Goal: Contribute content: Contribute content

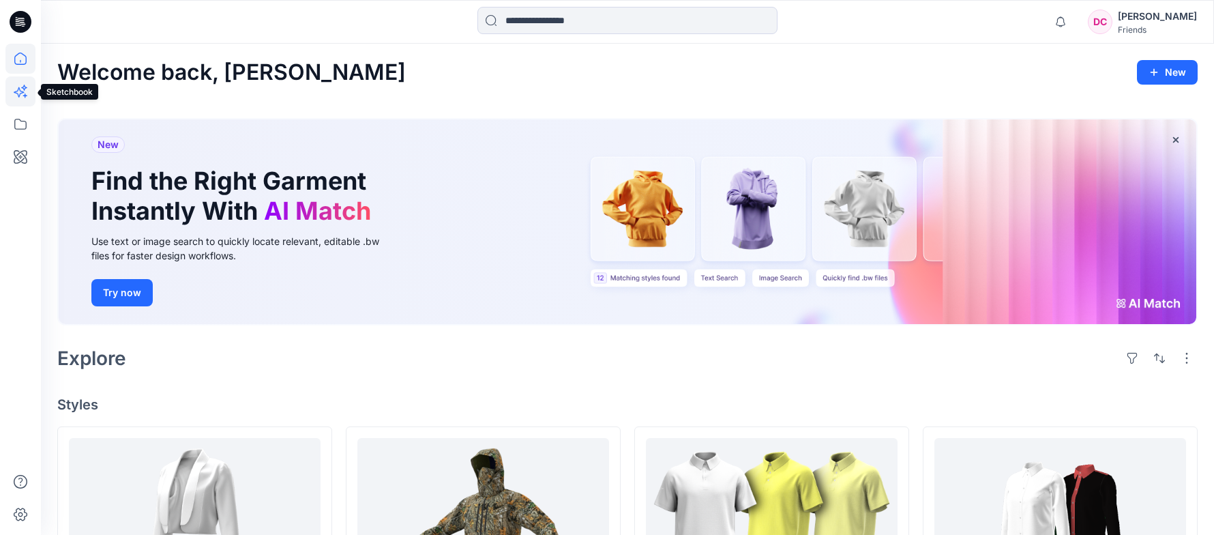
click at [24, 87] on icon at bounding box center [20, 91] width 30 height 30
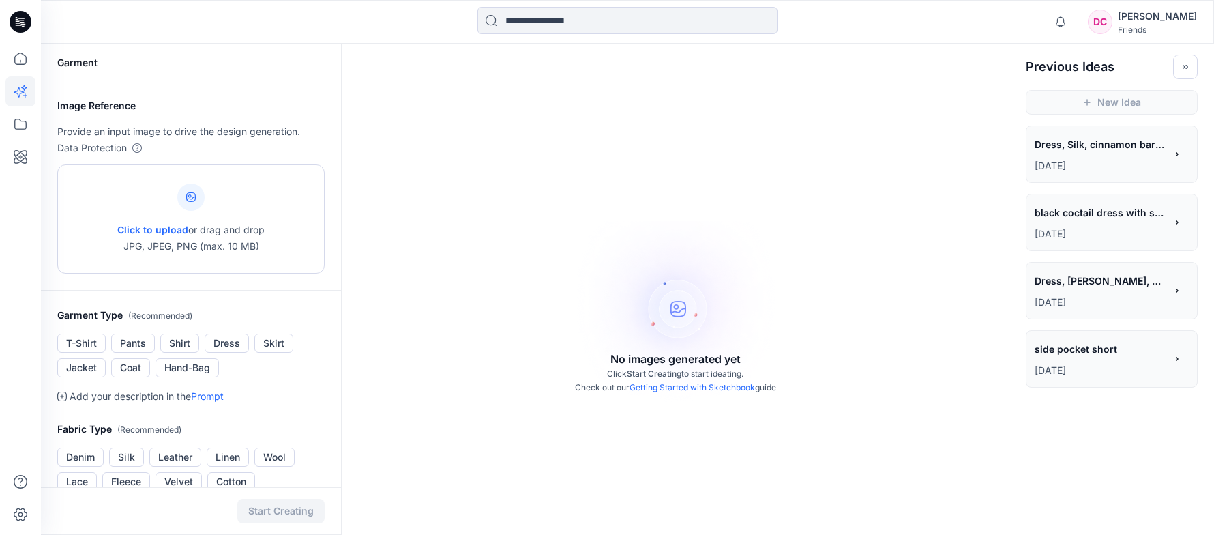
click at [159, 227] on span "Click to upload" at bounding box center [152, 230] width 71 height 12
click at [168, 230] on span "Click to upload" at bounding box center [152, 230] width 71 height 12
type input "**********"
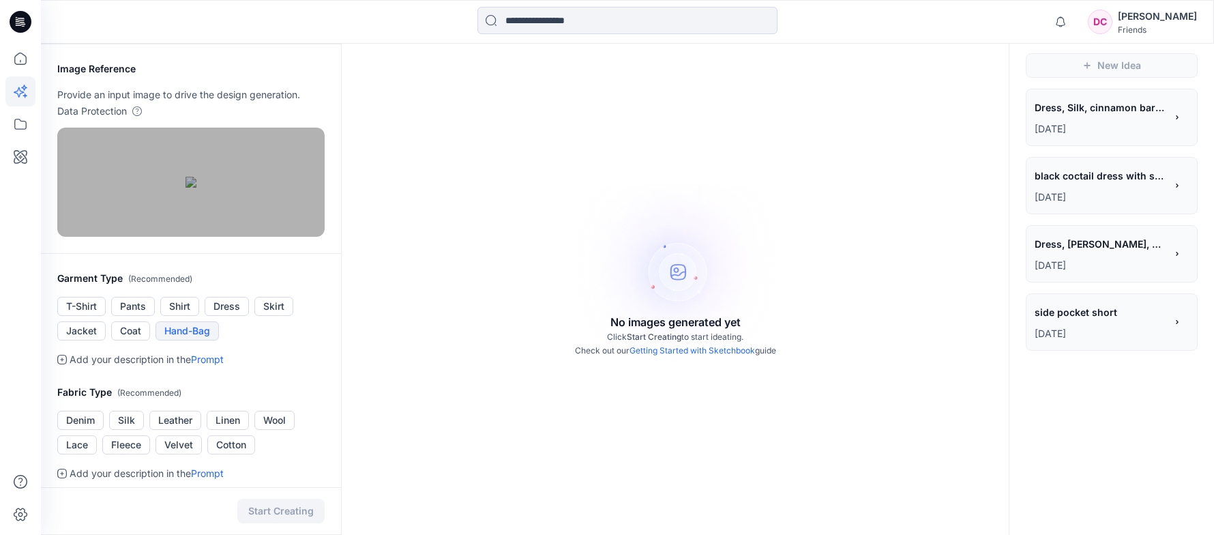
scroll to position [68, 0]
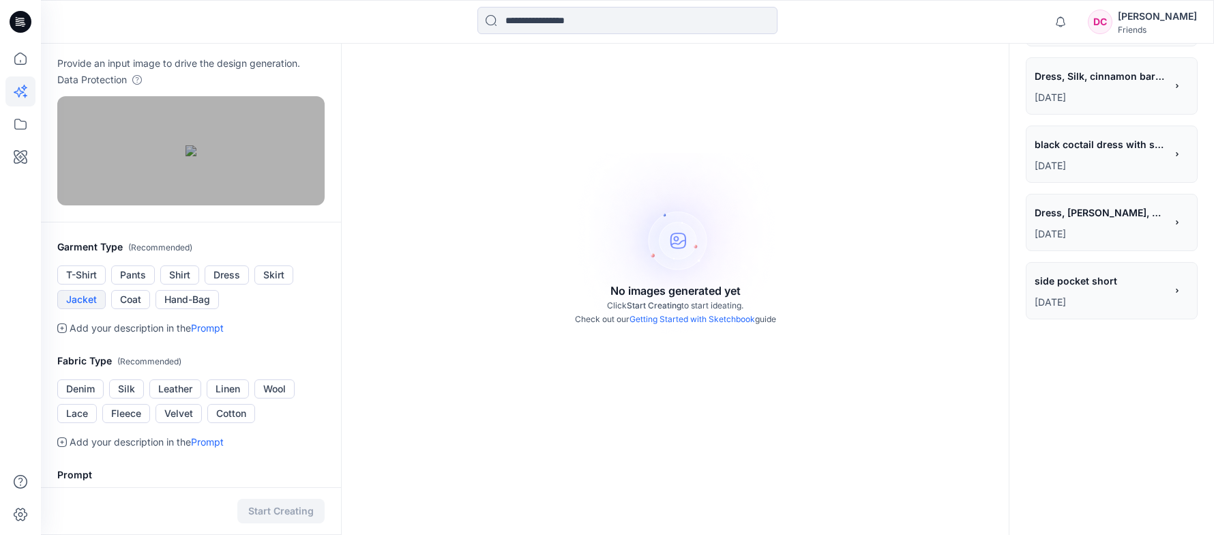
click at [81, 309] on button "Jacket" at bounding box center [81, 299] width 48 height 19
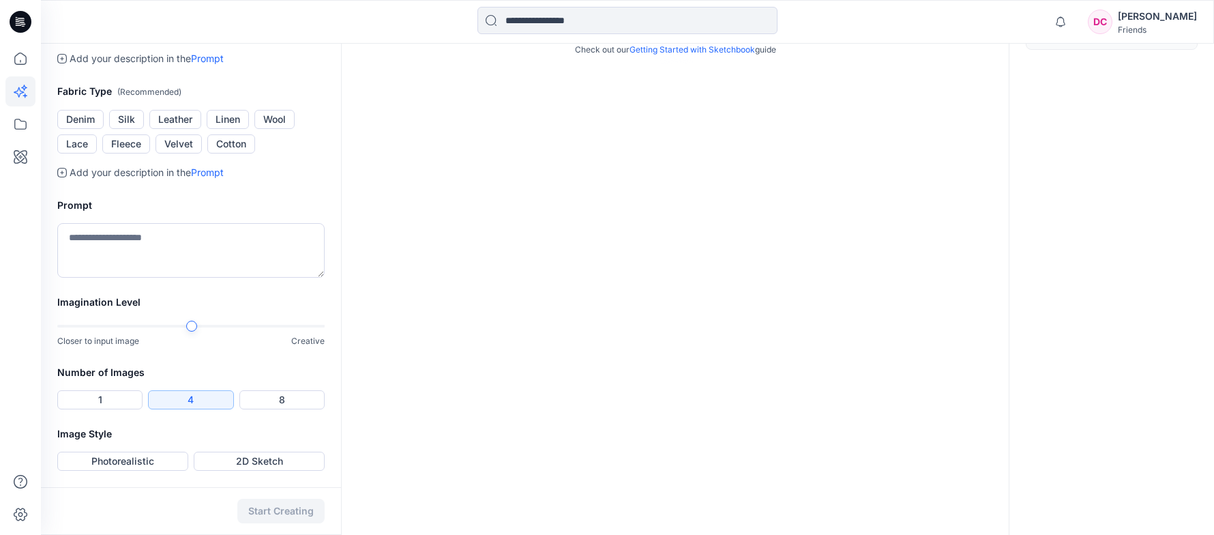
scroll to position [341, 0]
click at [109, 278] on textarea at bounding box center [190, 250] width 267 height 55
click at [157, 278] on textarea at bounding box center [190, 250] width 267 height 55
paste textarea "**********"
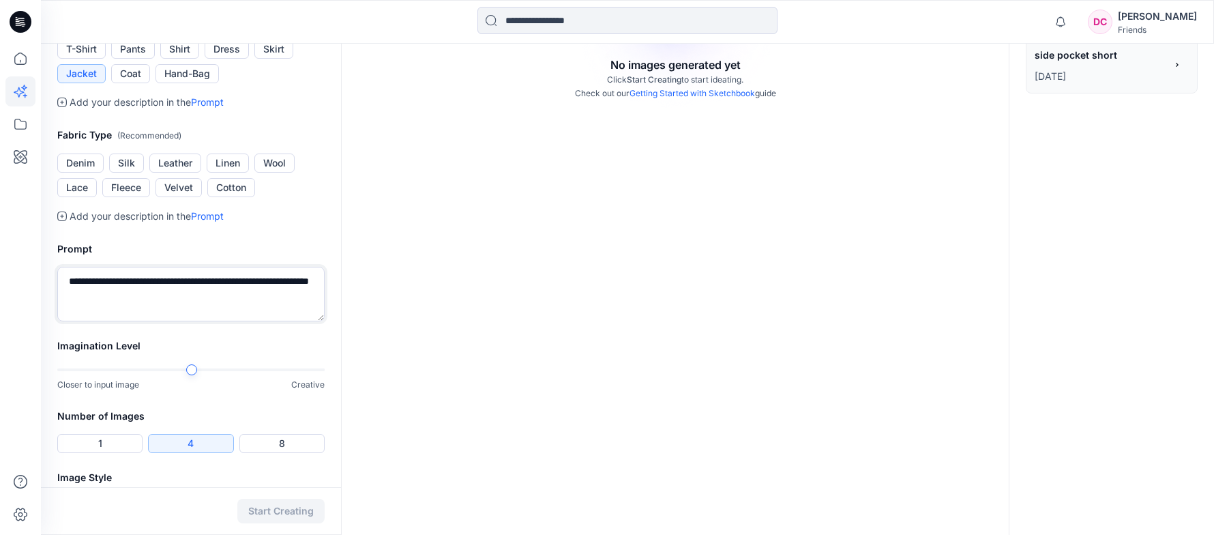
scroll to position [259, 0]
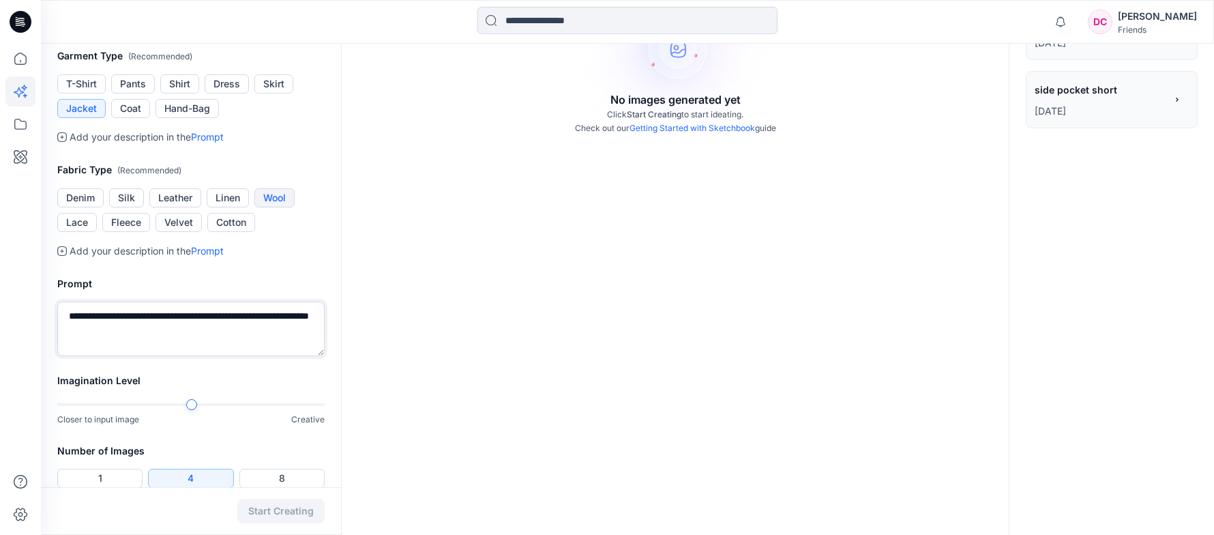
type textarea "**********"
drag, startPoint x: 279, startPoint y: 258, endPoint x: 284, endPoint y: 233, distance: 25.8
click at [280, 207] on button "Wool" at bounding box center [274, 197] width 40 height 19
click at [281, 207] on button "Wool" at bounding box center [274, 197] width 40 height 19
click at [278, 207] on button "Wool" at bounding box center [274, 197] width 40 height 19
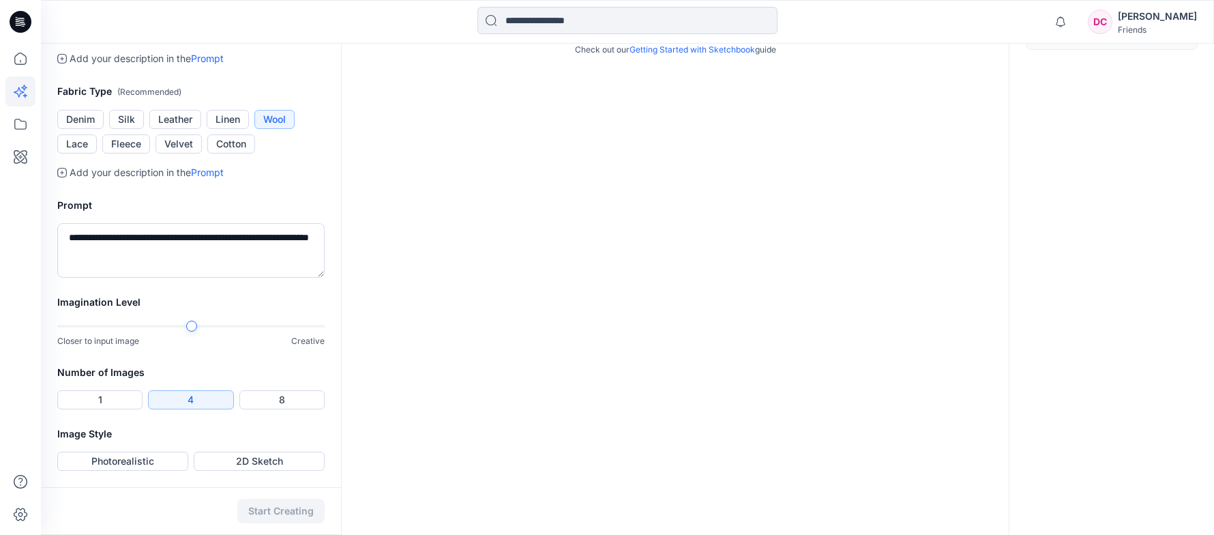
scroll to position [396, 0]
click at [235, 461] on button "2D Sketch" at bounding box center [259, 460] width 131 height 19
click at [261, 503] on button "Start Creating" at bounding box center [280, 511] width 87 height 25
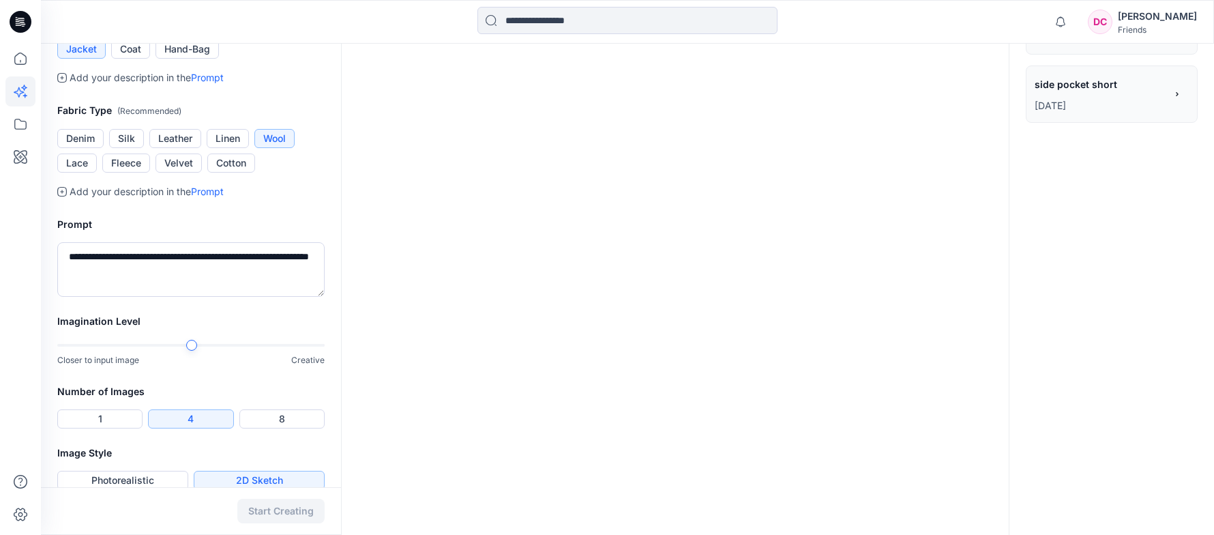
scroll to position [396, 0]
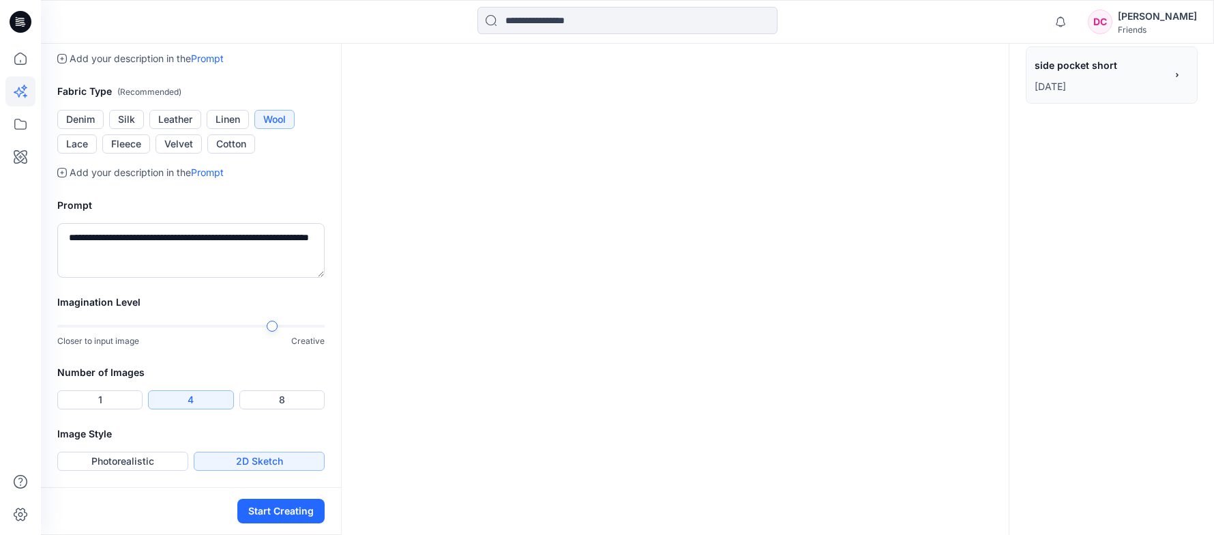
click at [277, 327] on div at bounding box center [272, 326] width 11 height 11
click at [155, 457] on button "Photorealistic" at bounding box center [122, 460] width 131 height 19
click at [284, 514] on button "Start Creating" at bounding box center [280, 511] width 87 height 25
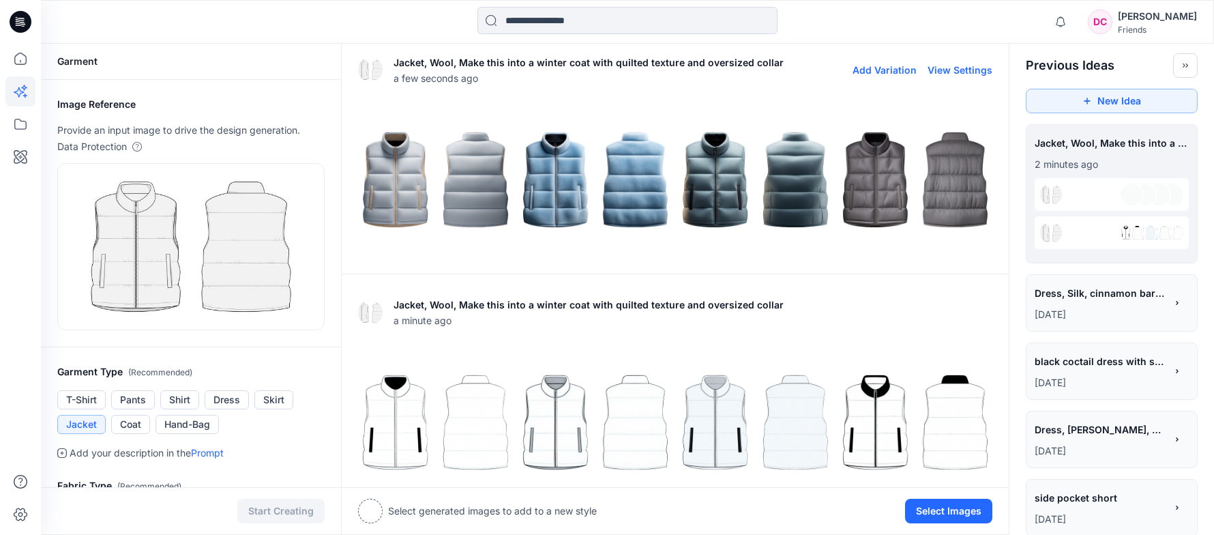
scroll to position [0, 0]
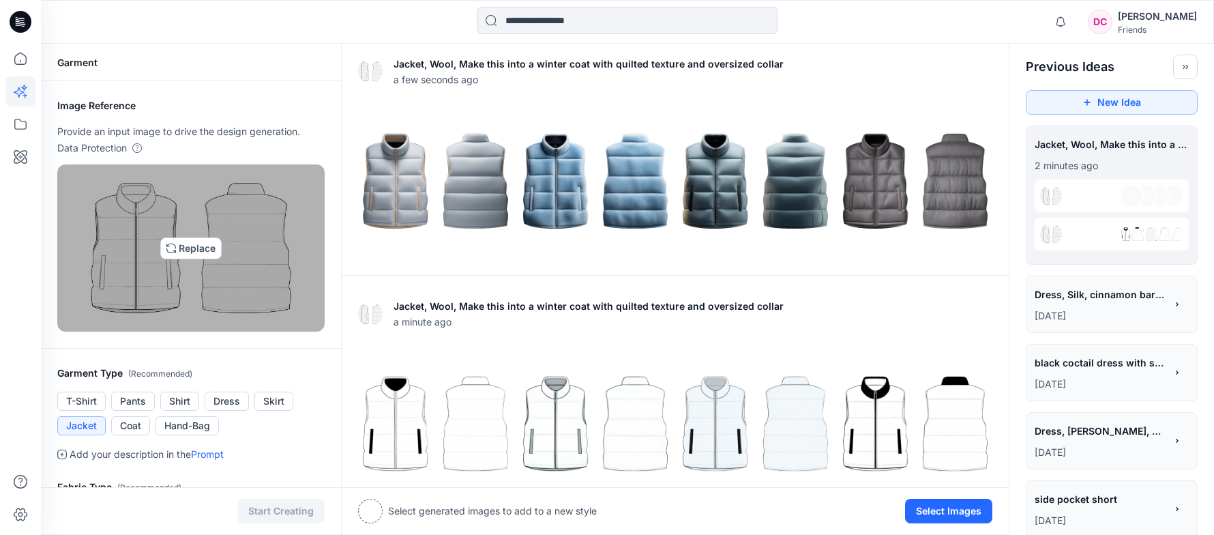
click at [182, 243] on img at bounding box center [190, 247] width 255 height 155
click at [202, 250] on img at bounding box center [190, 247] width 255 height 155
type input "**********"
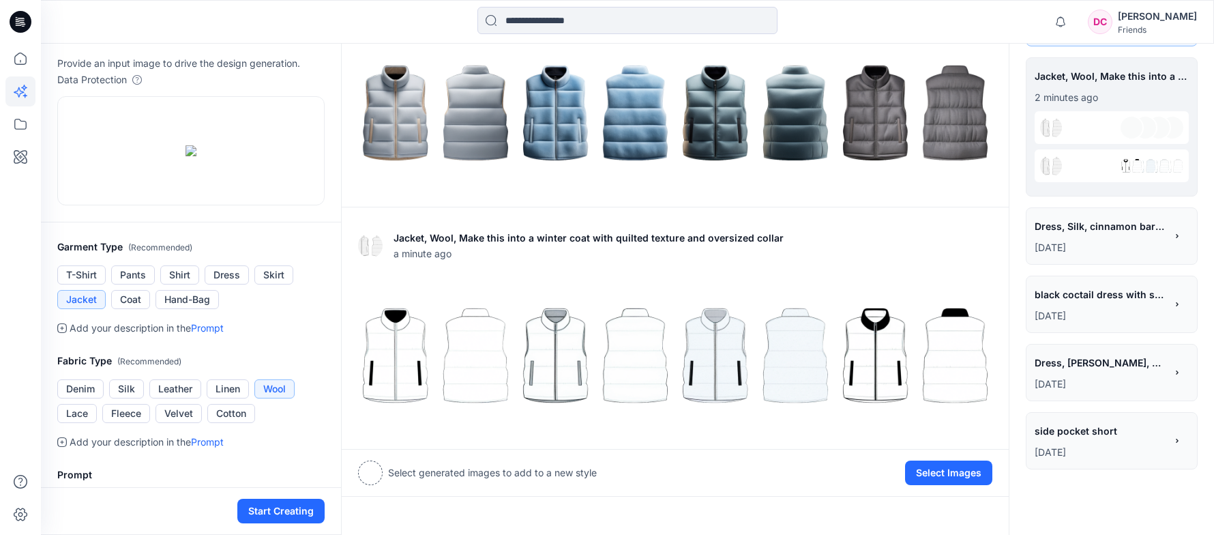
scroll to position [205, 0]
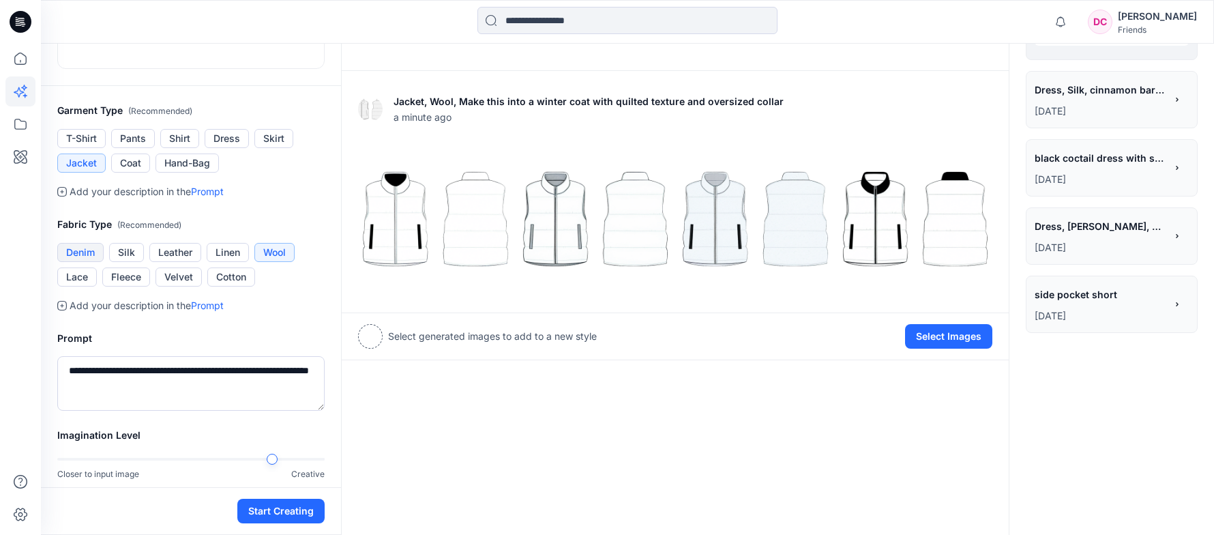
click at [78, 252] on button "Denim" at bounding box center [80, 252] width 46 height 19
drag, startPoint x: 161, startPoint y: 395, endPoint x: 63, endPoint y: 364, distance: 102.9
click at [63, 366] on textarea "**********" at bounding box center [190, 383] width 267 height 55
paste textarea "**********"
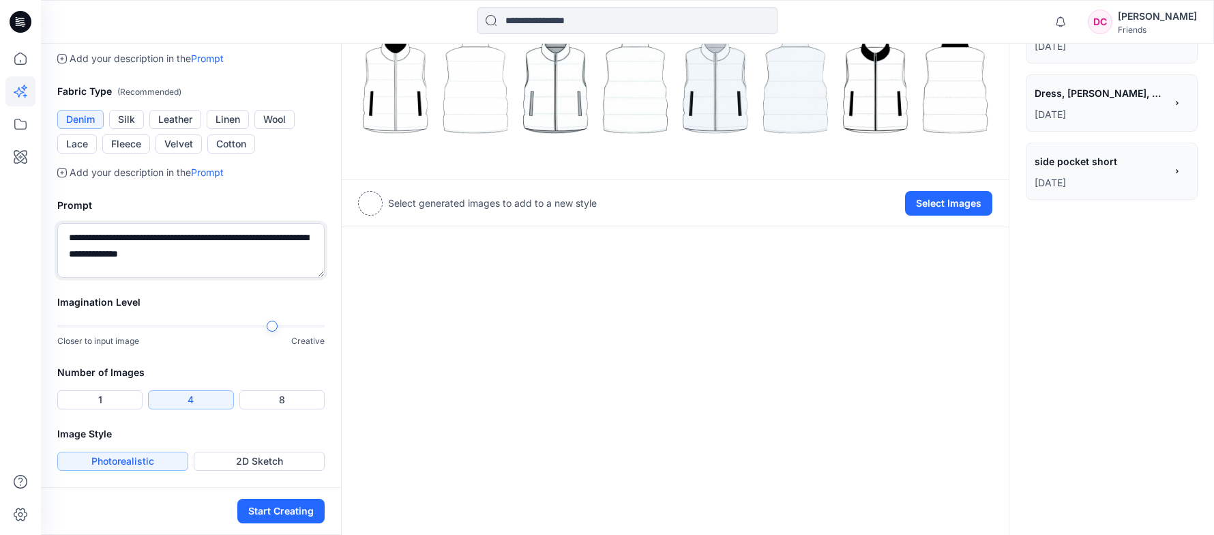
scroll to position [342, 0]
type textarea "**********"
click at [140, 464] on button "Photorealistic" at bounding box center [122, 460] width 131 height 19
click at [272, 513] on button "Start Creating" at bounding box center [280, 511] width 87 height 25
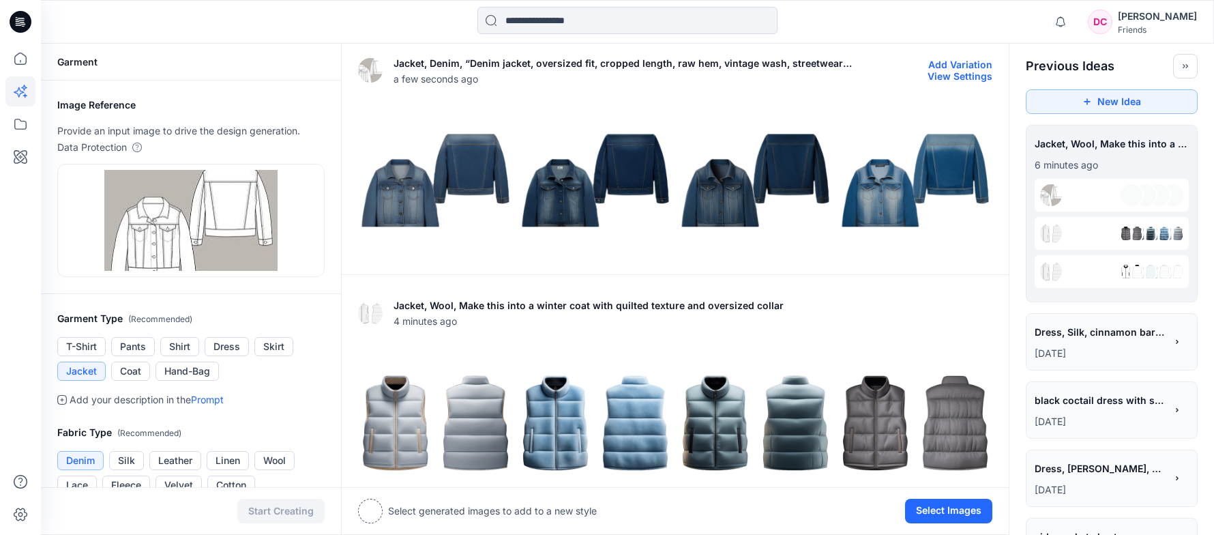
scroll to position [0, 0]
click at [389, 207] on img at bounding box center [435, 180] width 153 height 153
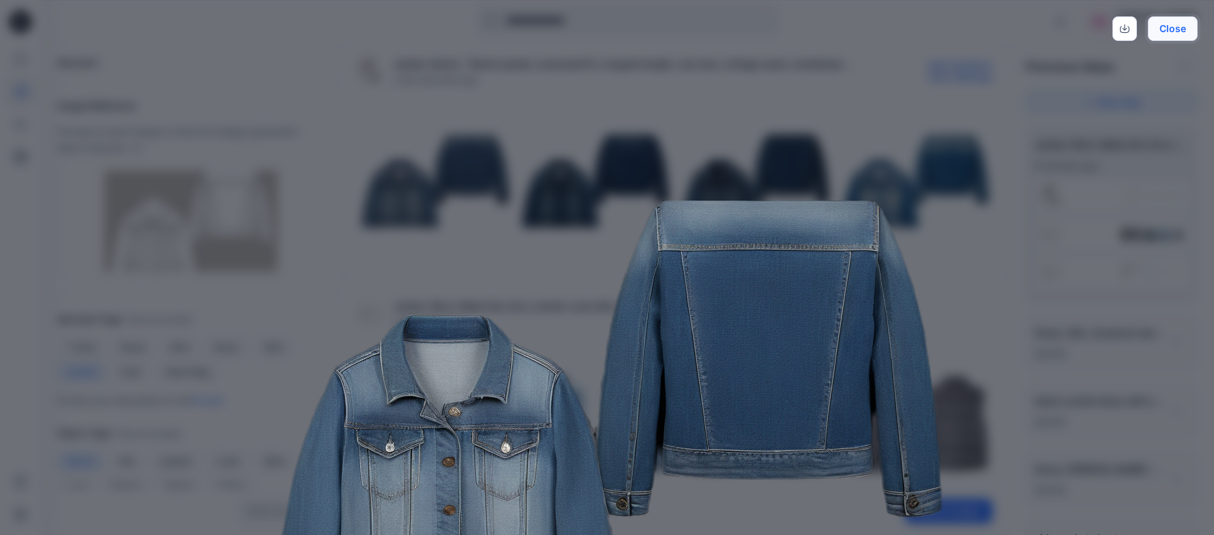
click at [1173, 25] on button "Close" at bounding box center [1173, 28] width 50 height 25
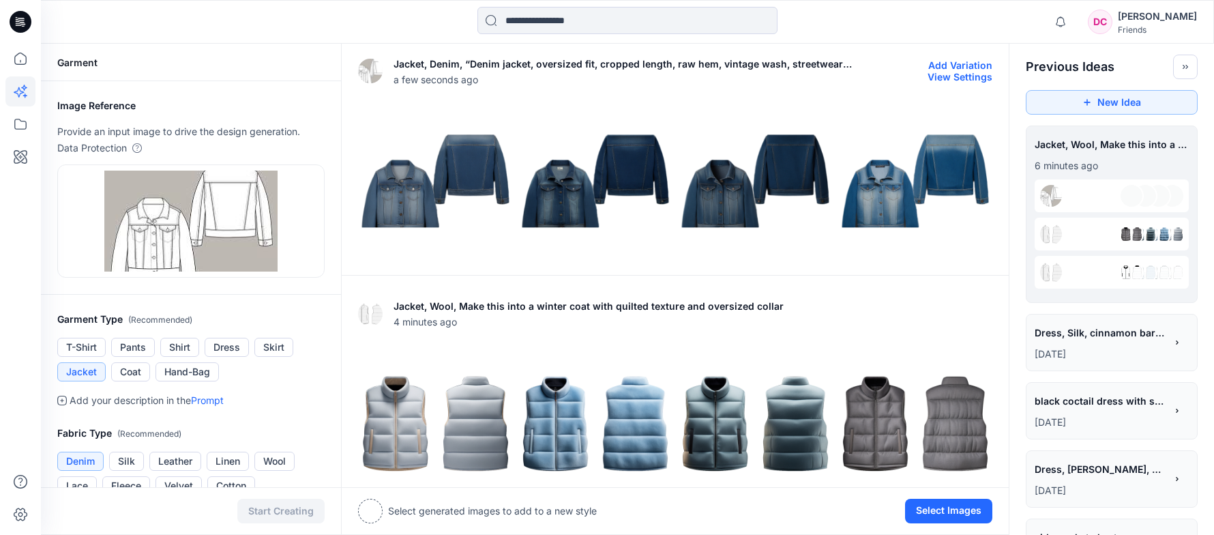
click at [717, 198] on img at bounding box center [755, 180] width 153 height 153
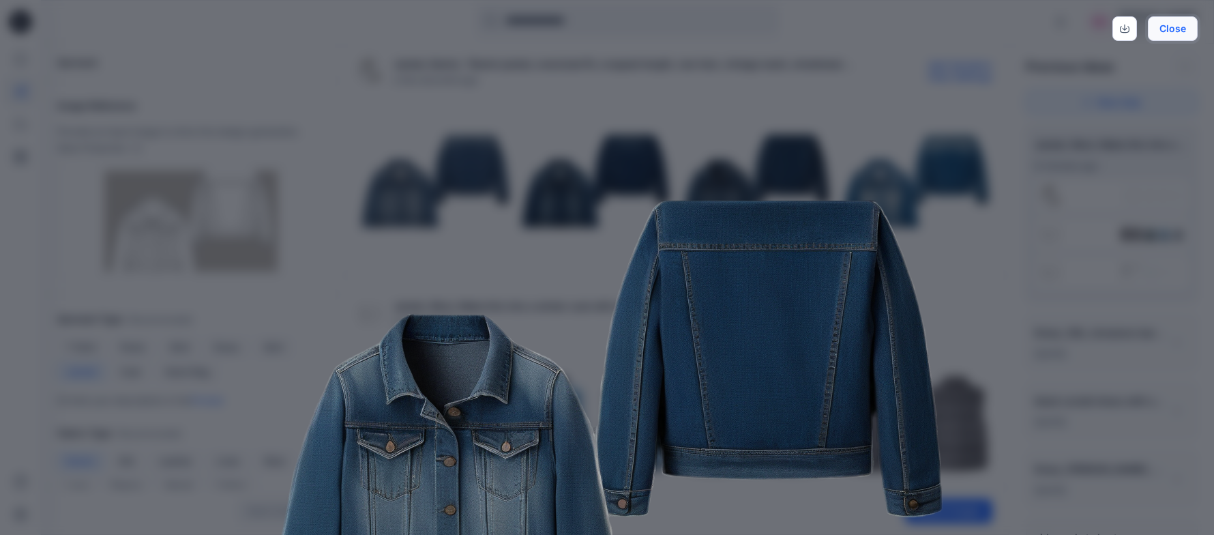
click at [1175, 23] on button "Close" at bounding box center [1173, 28] width 50 height 25
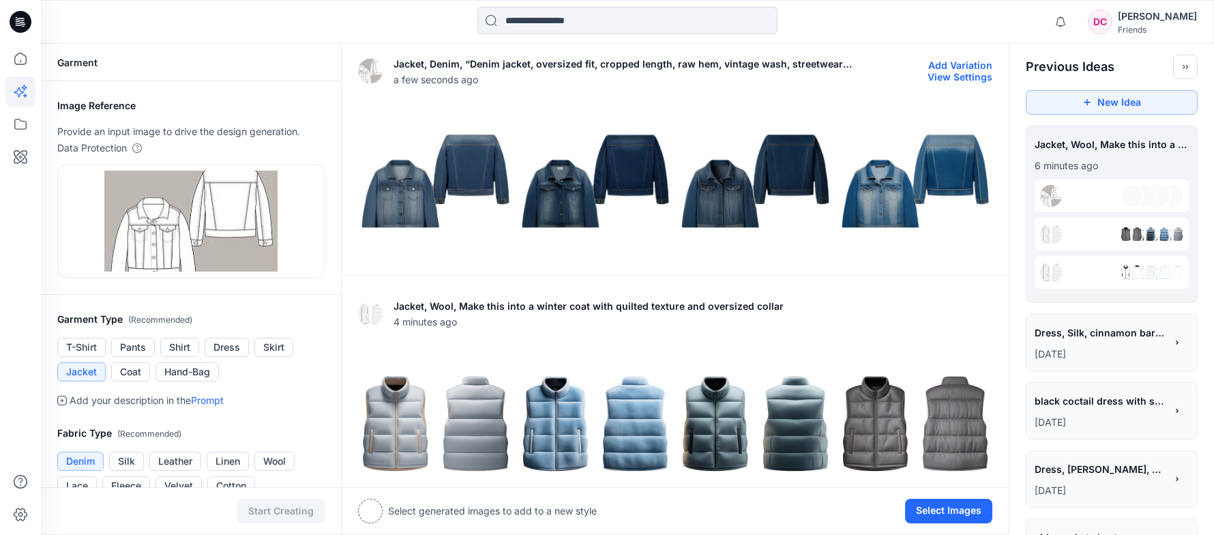
click at [893, 200] on img at bounding box center [915, 180] width 153 height 153
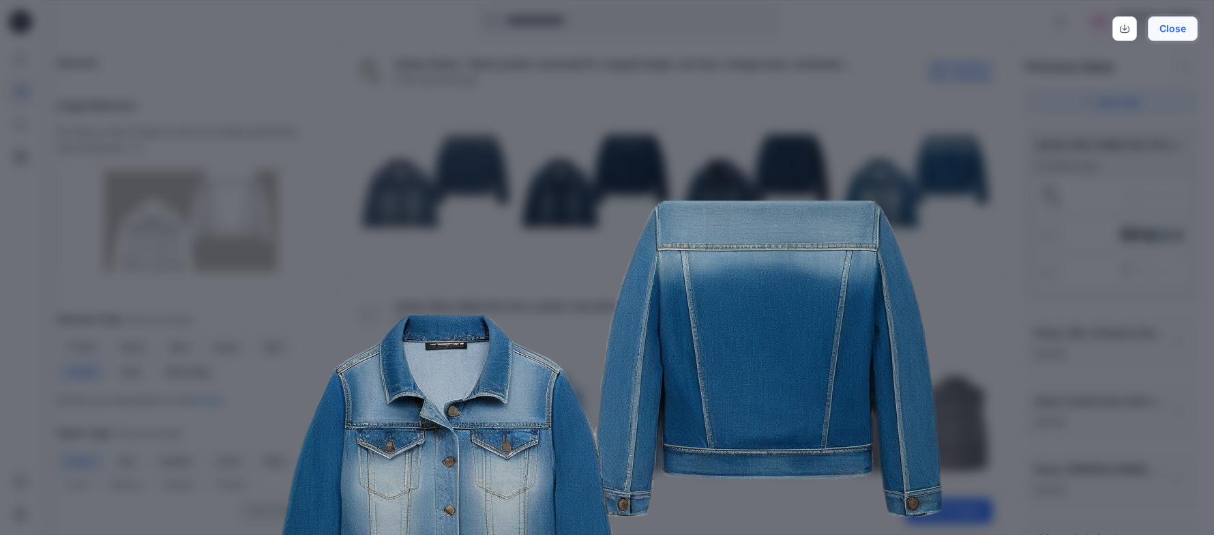
click at [1188, 28] on button "Close" at bounding box center [1173, 28] width 50 height 25
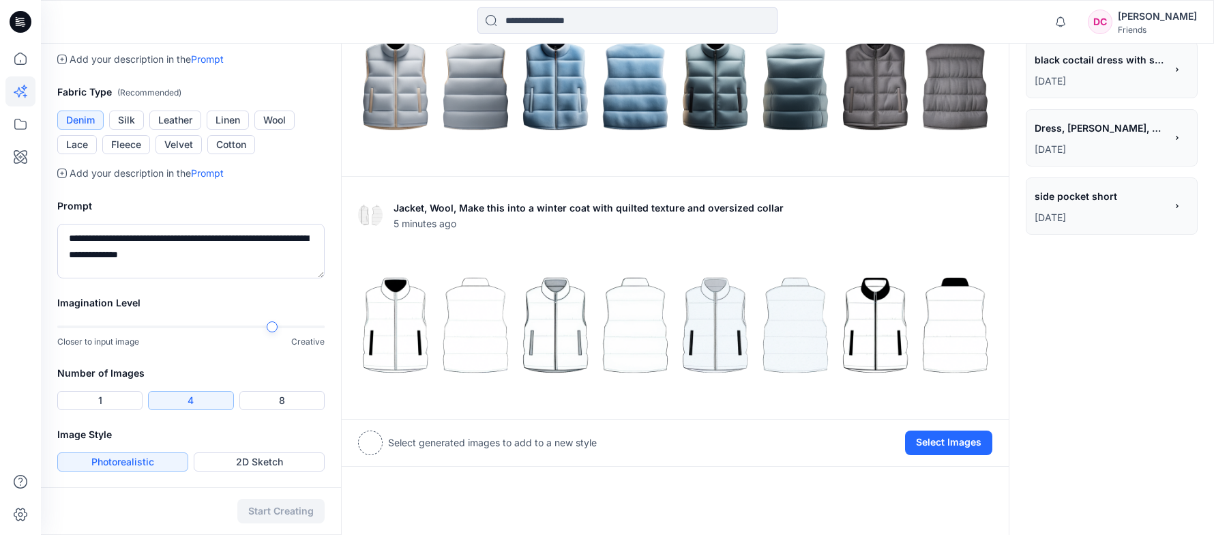
scroll to position [342, 0]
click at [317, 328] on div at bounding box center [190, 326] width 267 height 10
click at [268, 456] on button "2D Sketch" at bounding box center [259, 460] width 131 height 19
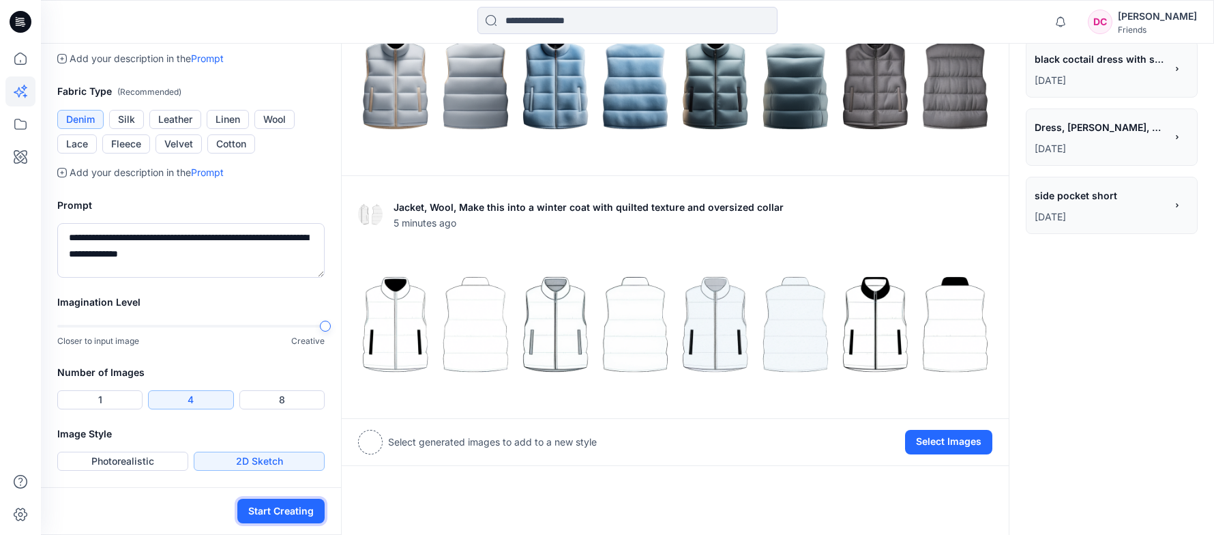
click at [277, 511] on button "Start Creating" at bounding box center [280, 511] width 87 height 25
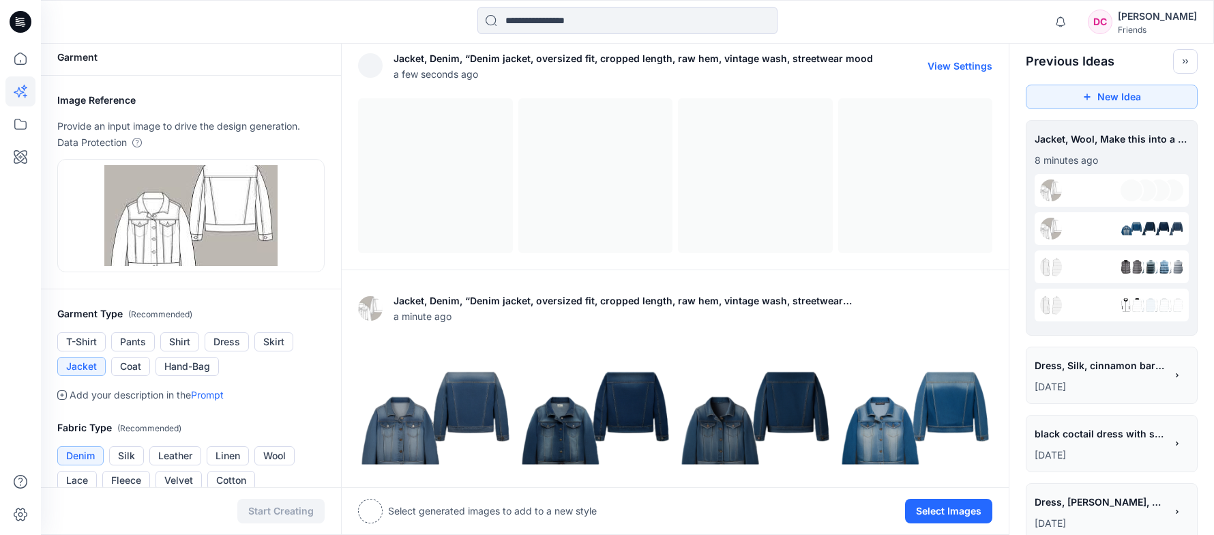
scroll to position [0, 0]
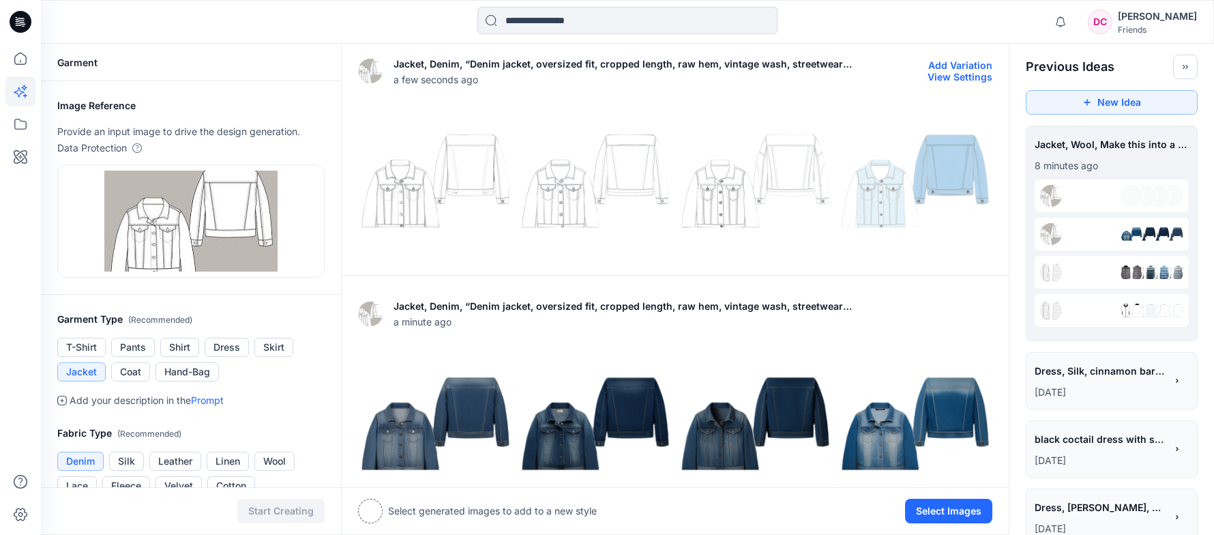
click at [408, 210] on img at bounding box center [435, 180] width 153 height 153
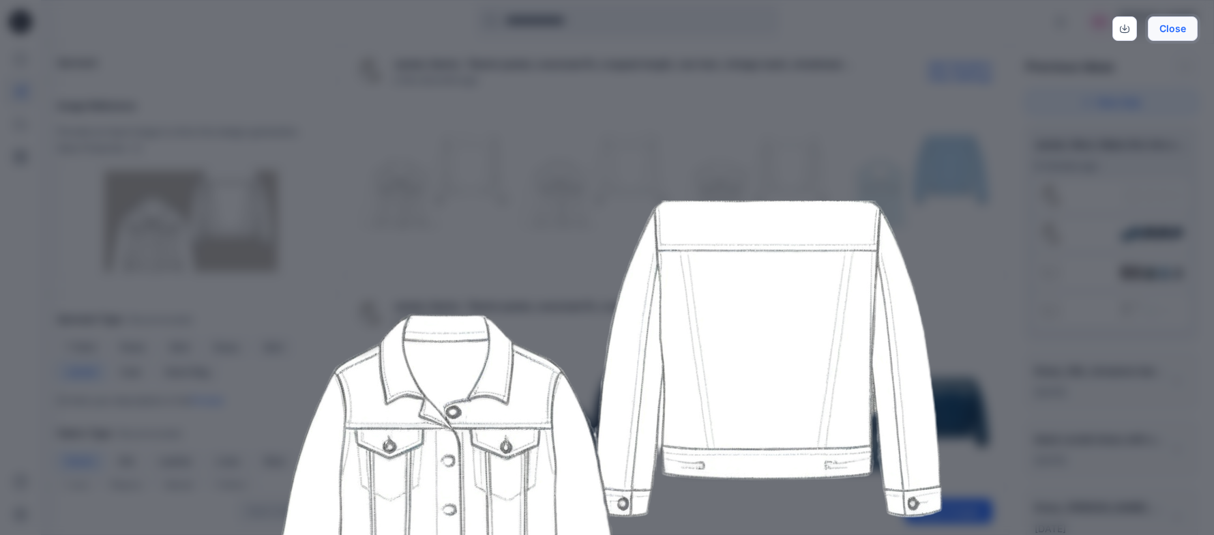
click at [1178, 30] on button "Close" at bounding box center [1173, 28] width 50 height 25
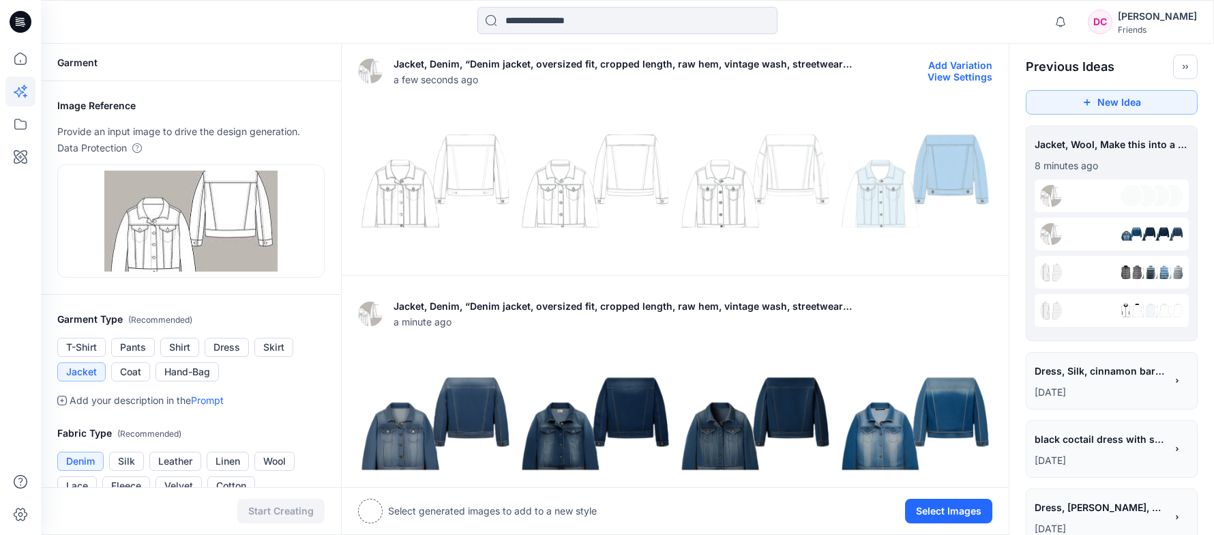
click at [574, 191] on img at bounding box center [595, 180] width 153 height 153
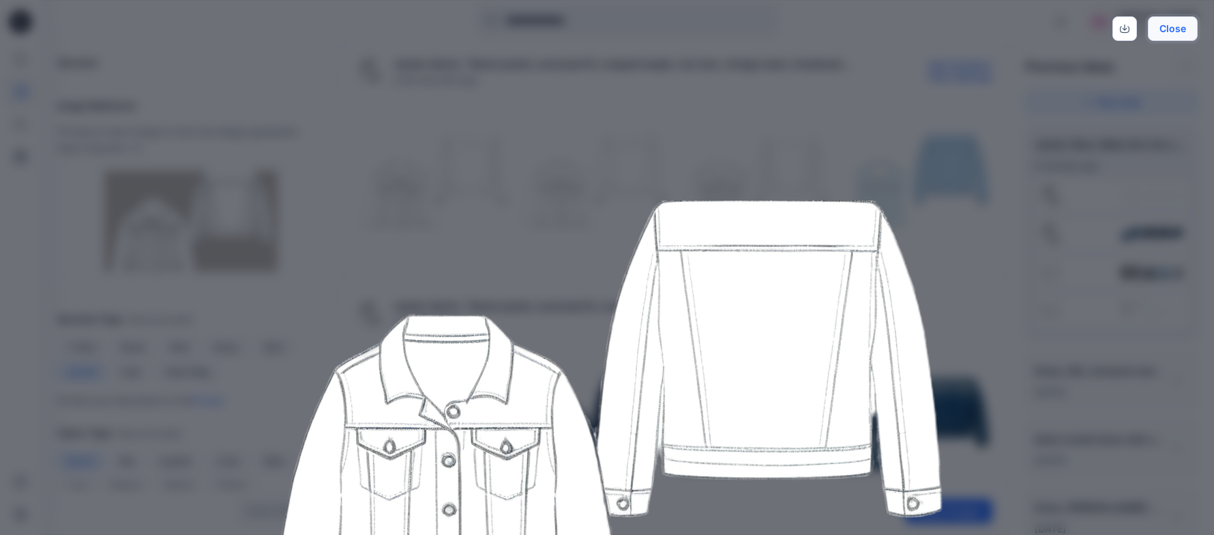
click at [1175, 20] on button "Close" at bounding box center [1173, 28] width 50 height 25
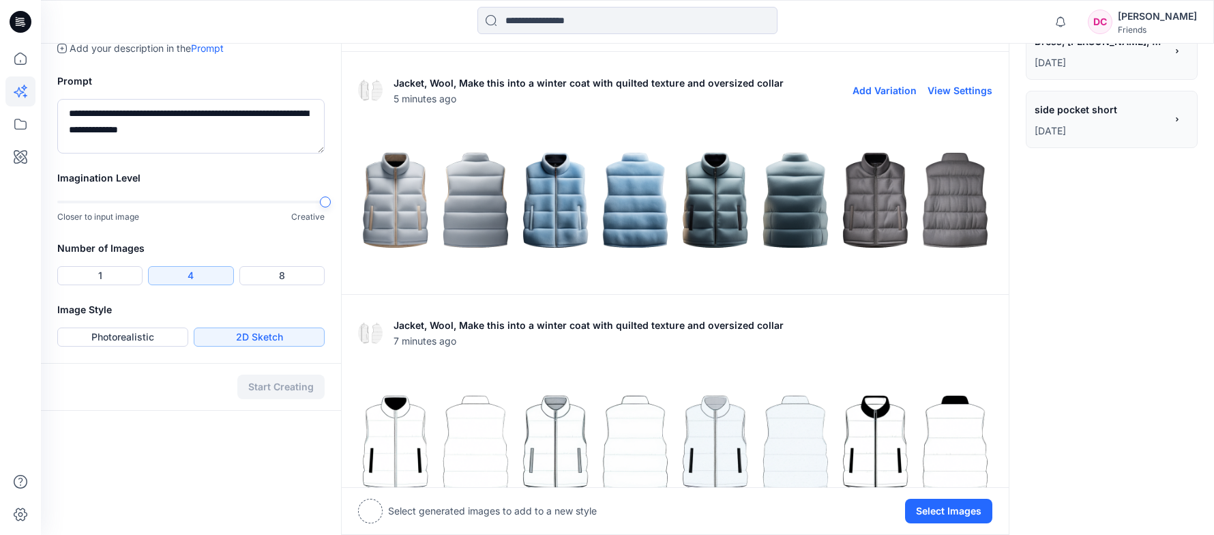
scroll to position [477, 0]
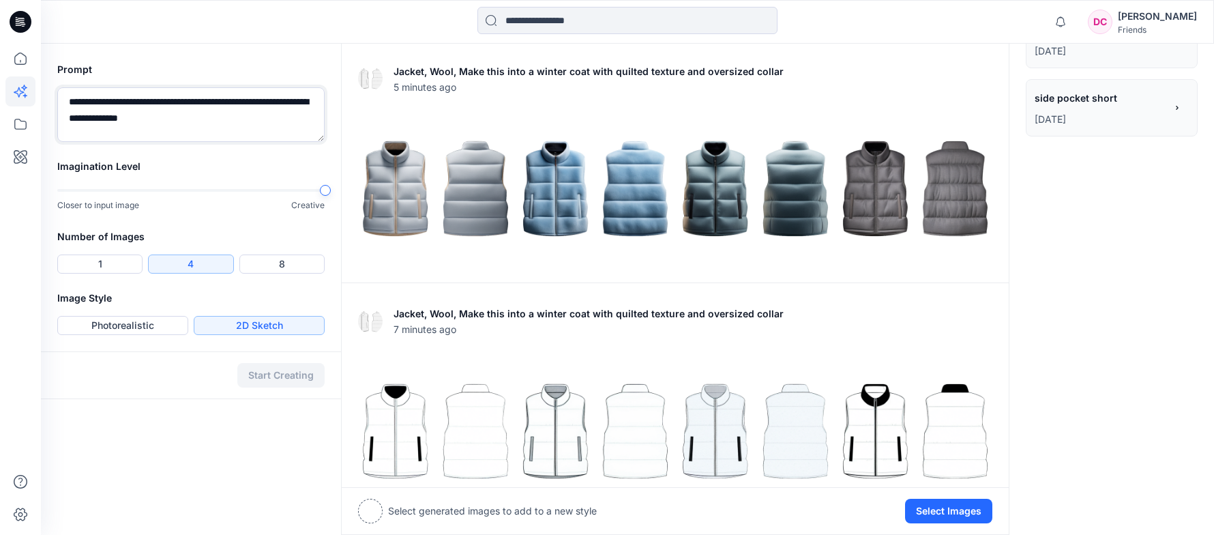
drag, startPoint x: 260, startPoint y: 119, endPoint x: 30, endPoint y: 85, distance: 232.2
click at [30, 85] on div "**********" at bounding box center [607, 48] width 1214 height 1050
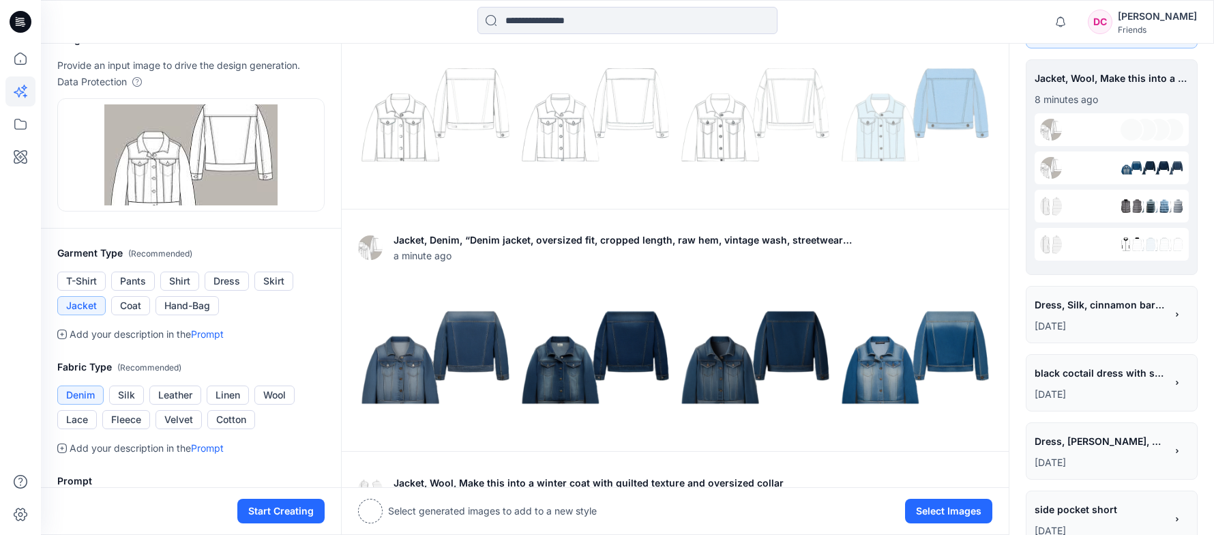
scroll to position [0, 0]
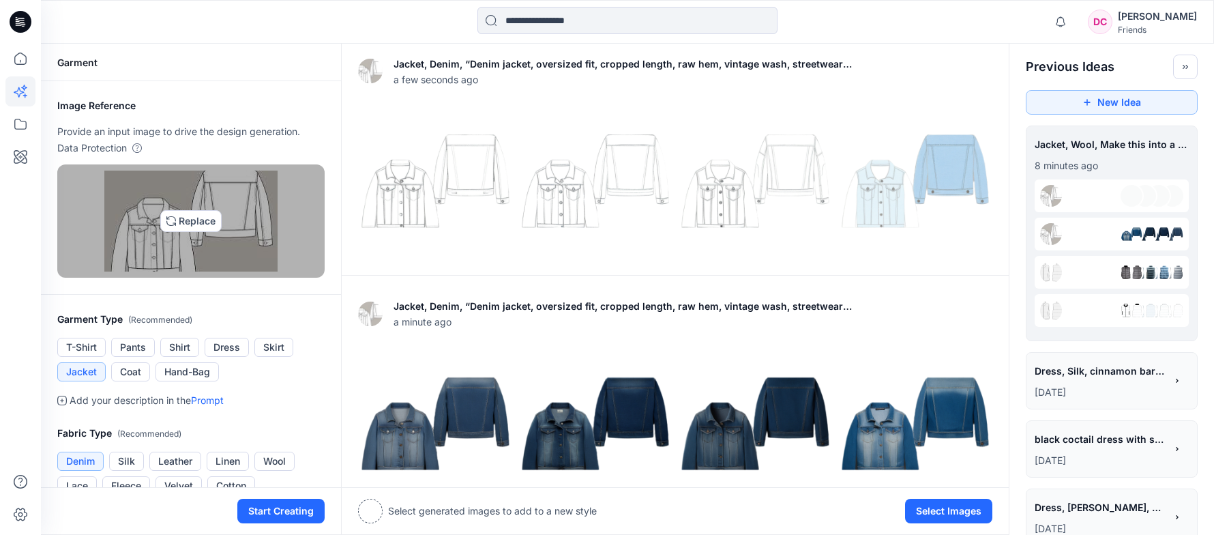
click at [180, 212] on img at bounding box center [190, 220] width 173 height 101
type input "**********"
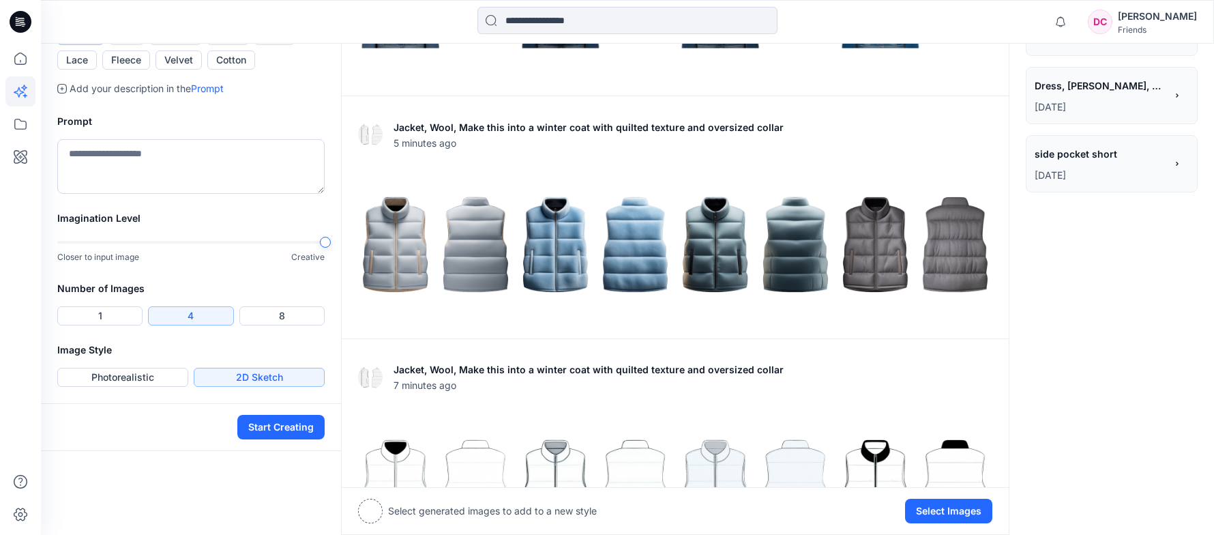
scroll to position [409, 0]
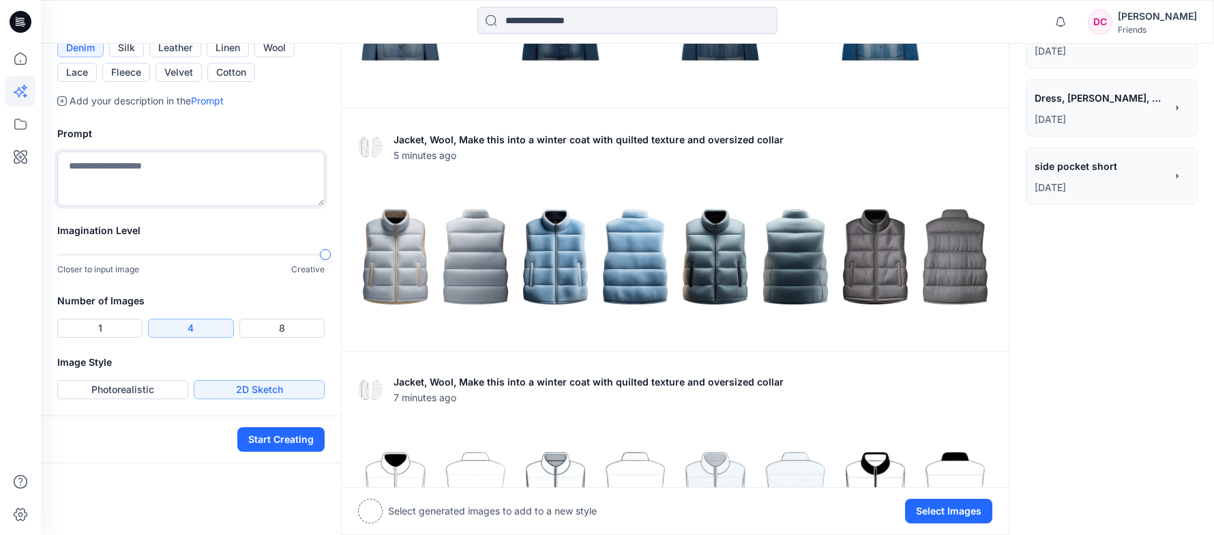
drag, startPoint x: 178, startPoint y: 353, endPoint x: 155, endPoint y: 353, distance: 23.2
click at [156, 206] on textarea at bounding box center [190, 178] width 267 height 55
paste textarea "**********"
type textarea "**********"
click at [130, 57] on button "Silk" at bounding box center [126, 47] width 35 height 19
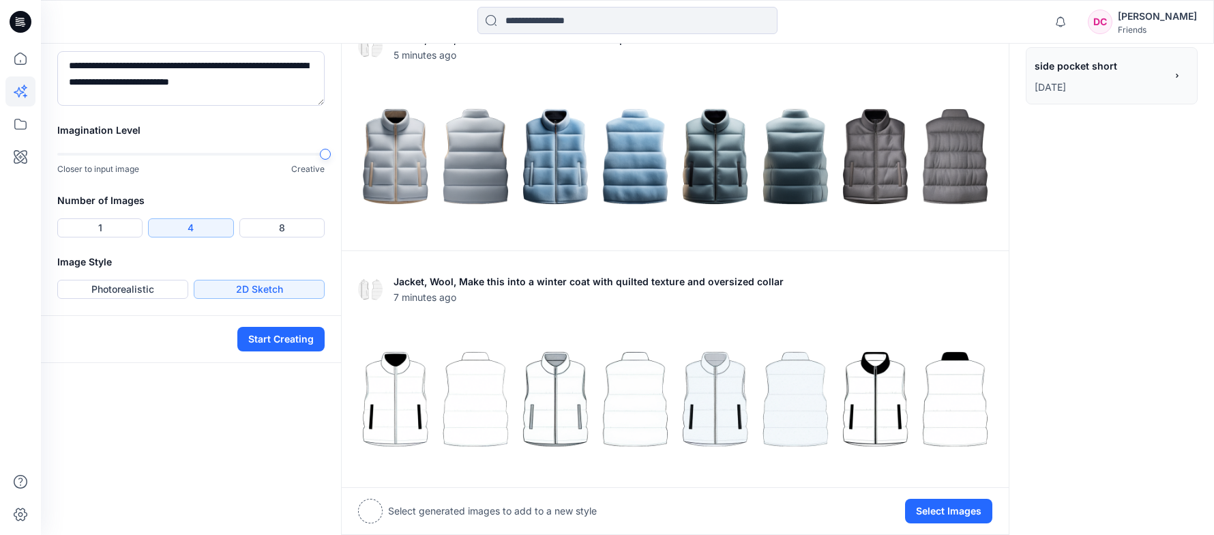
scroll to position [515, 0]
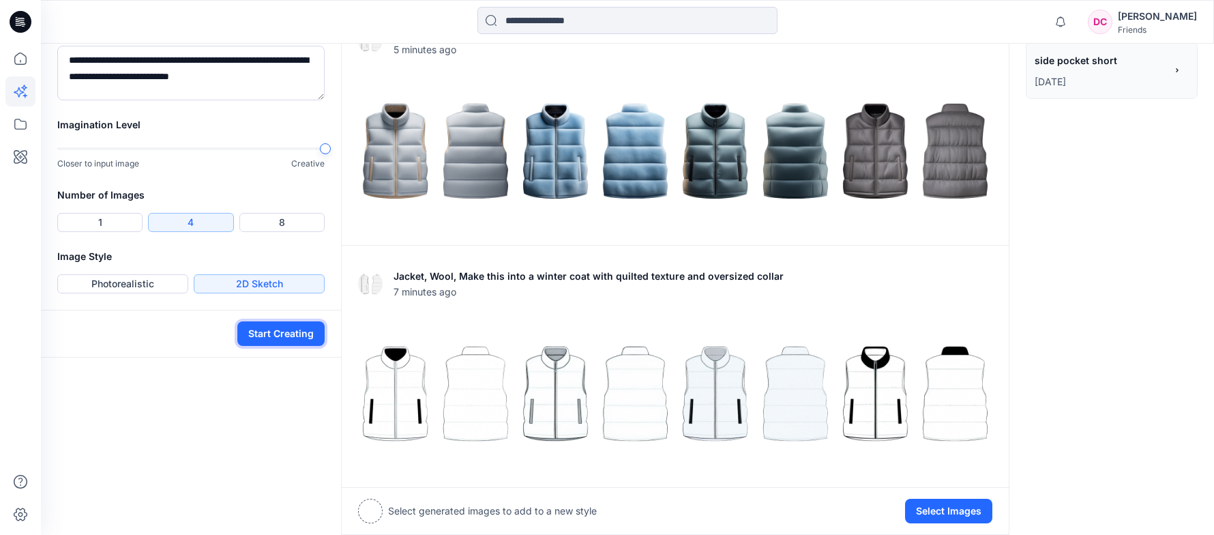
click at [268, 346] on button "Start Creating" at bounding box center [280, 333] width 87 height 25
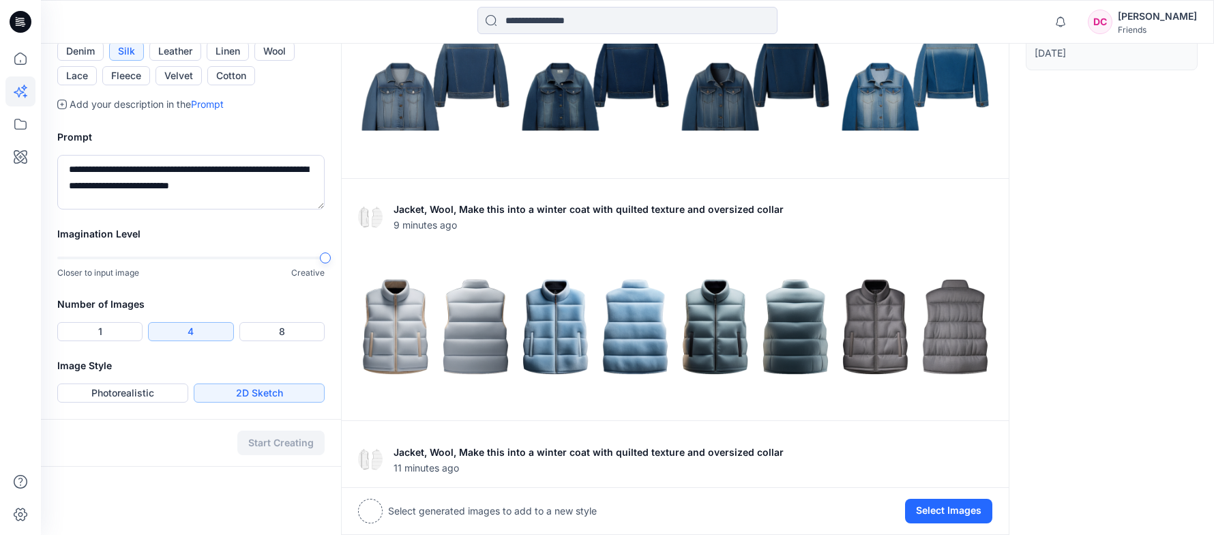
scroll to position [614, 0]
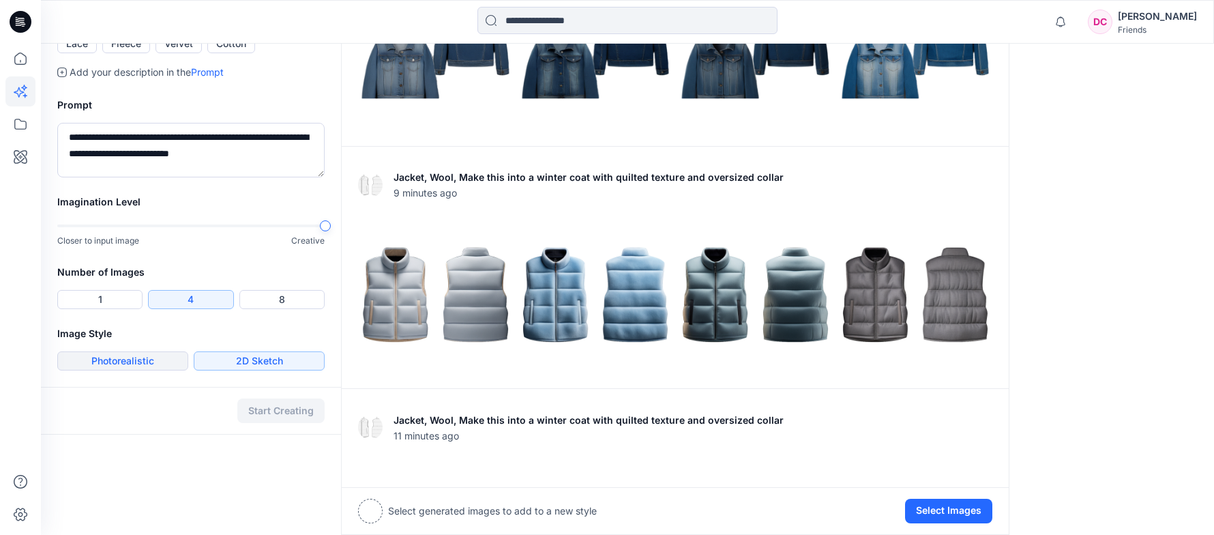
click at [167, 359] on button "Photorealistic" at bounding box center [122, 360] width 131 height 19
click at [264, 301] on button "8" at bounding box center [281, 299] width 85 height 19
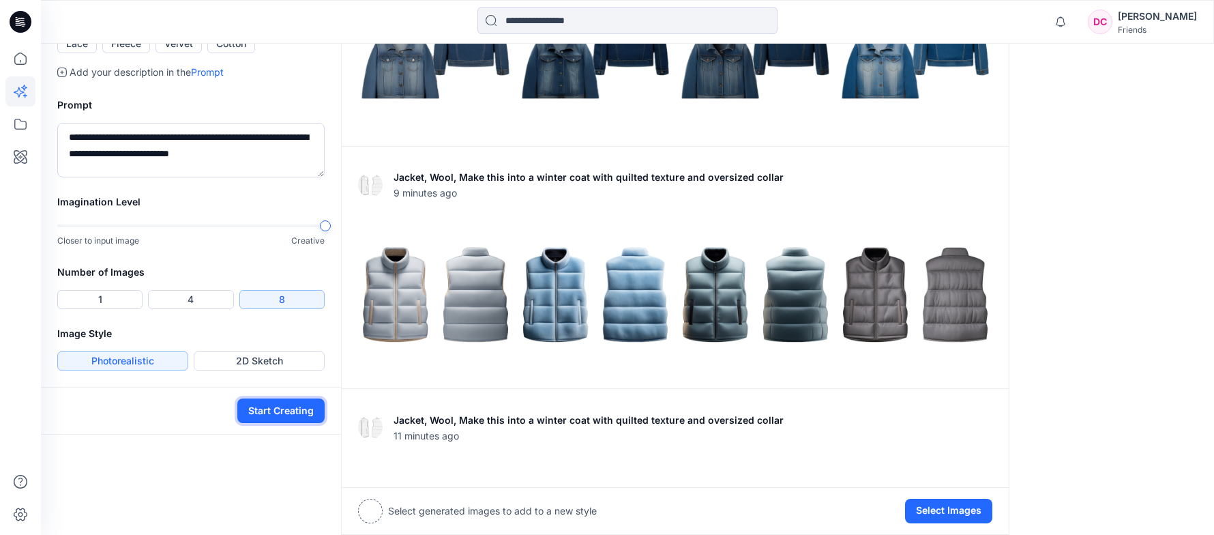
click at [286, 408] on button "Start Creating" at bounding box center [280, 410] width 87 height 25
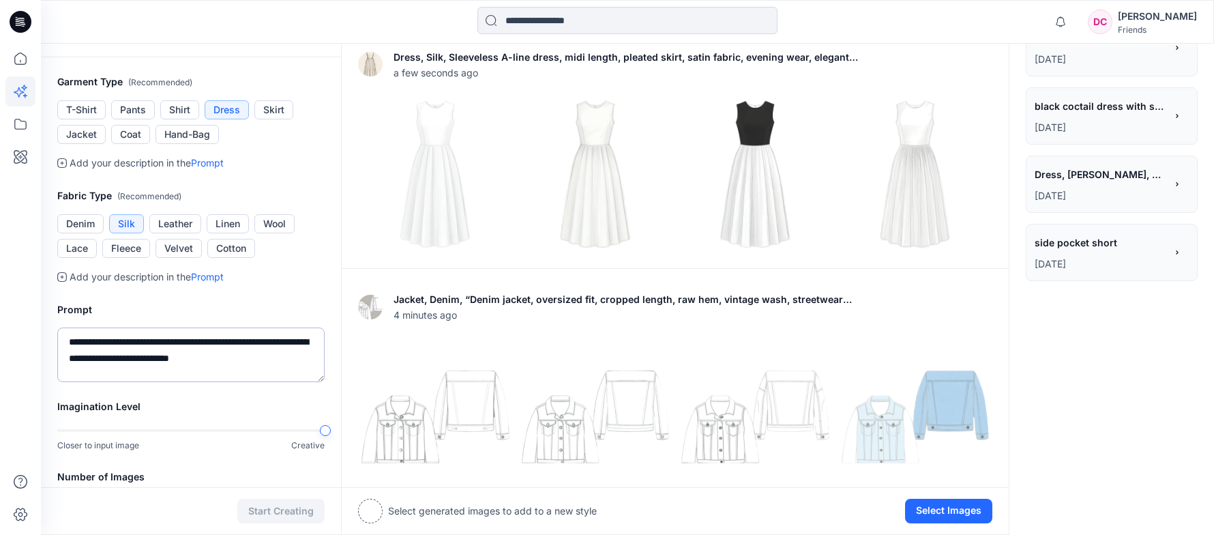
scroll to position [341, 0]
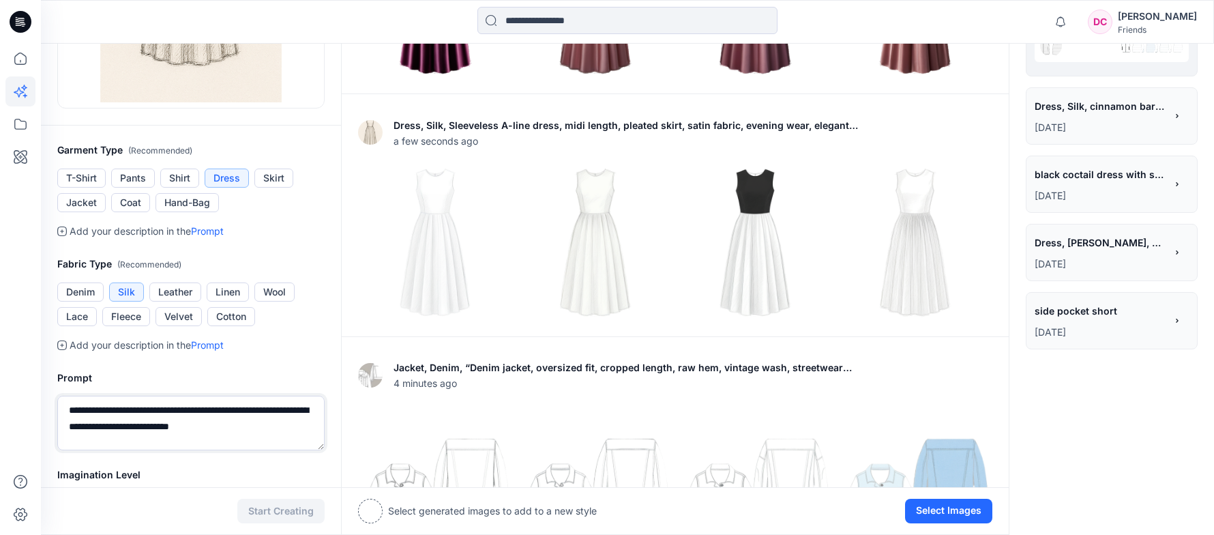
drag, startPoint x: 286, startPoint y: 427, endPoint x: 41, endPoint y: 413, distance: 245.9
click at [40, 413] on div "**********" at bounding box center [607, 506] width 1214 height 1695
paste textarea "*"
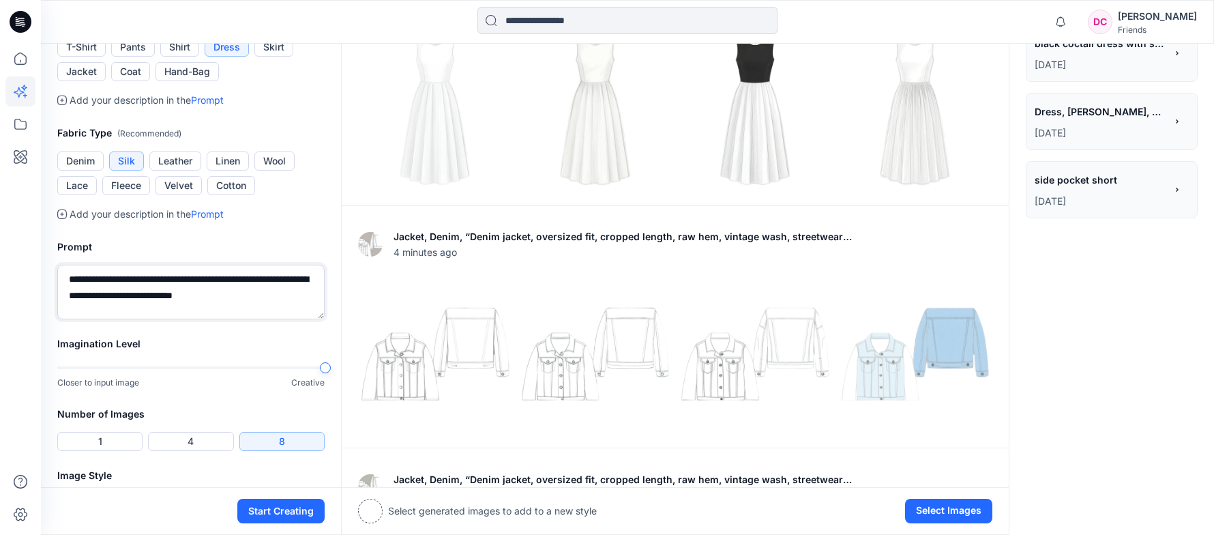
scroll to position [477, 0]
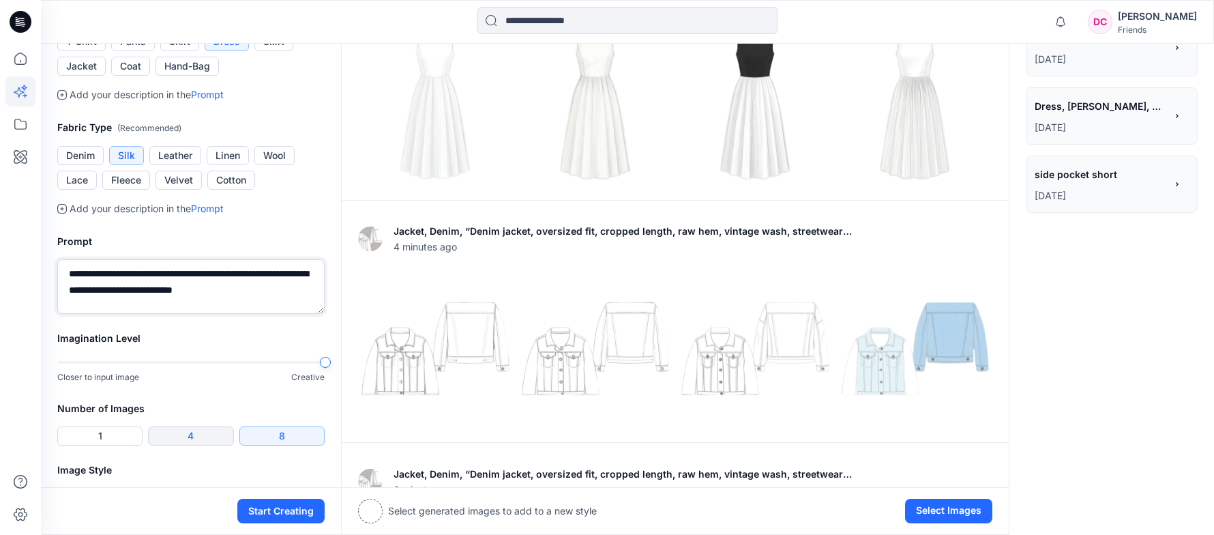
type textarea "**********"
click at [194, 436] on button "4" at bounding box center [190, 435] width 85 height 19
click at [200, 437] on button "4" at bounding box center [190, 435] width 85 height 19
click at [263, 507] on button "Start Creating" at bounding box center [280, 511] width 87 height 25
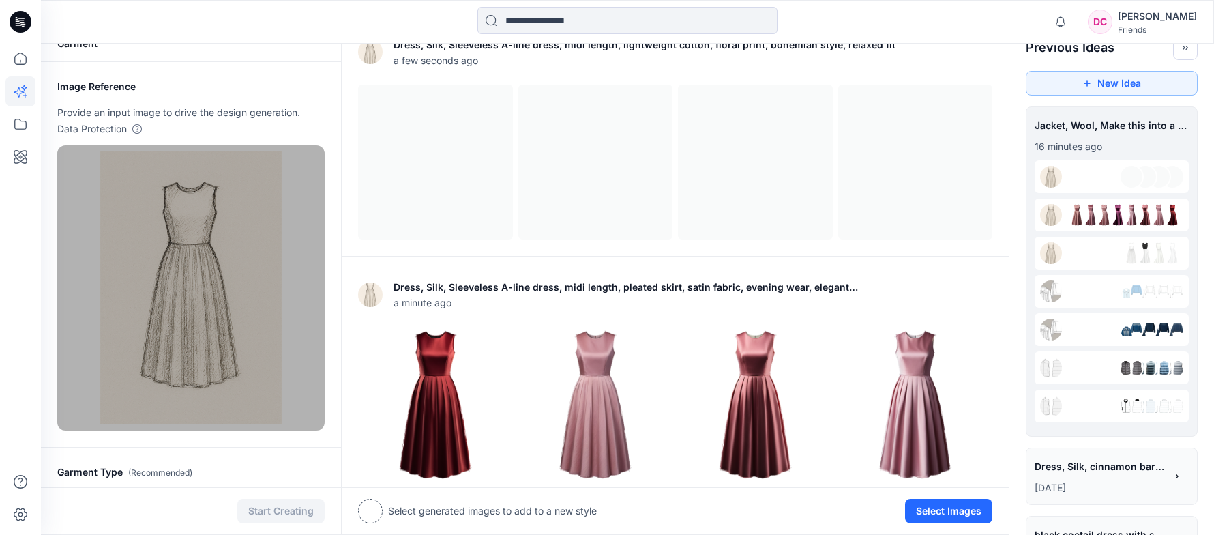
scroll to position [5, 0]
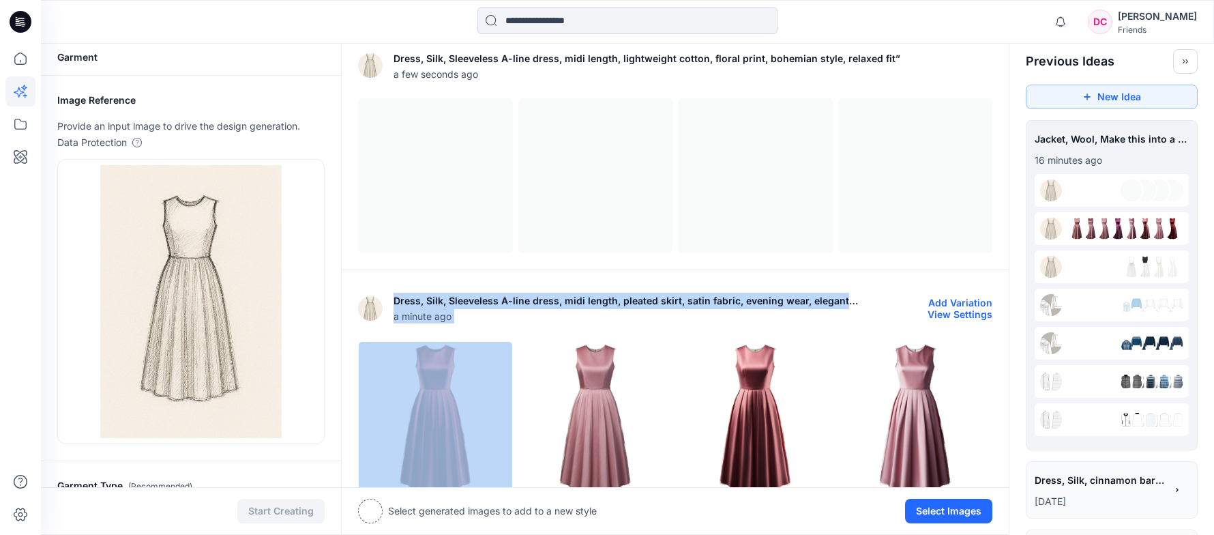
drag, startPoint x: 422, startPoint y: 301, endPoint x: 884, endPoint y: 306, distance: 462.4
click at [875, 306] on div "Dress, Silk, Sleeveless A-line dress, midi length, pleated skirt, satin fabric,…" at bounding box center [675, 308] width 634 height 44
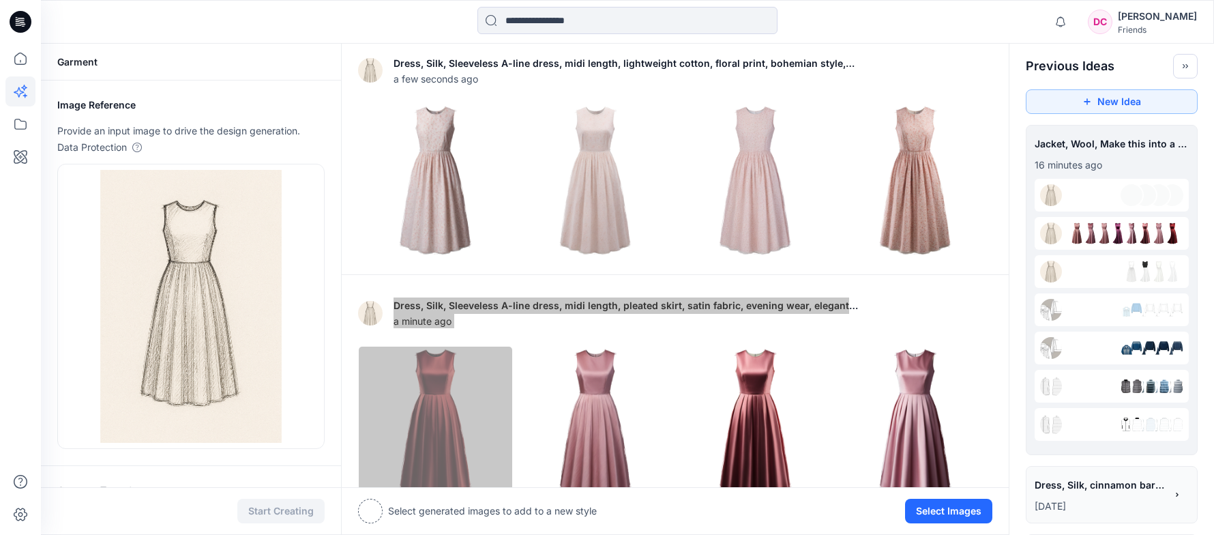
scroll to position [0, 0]
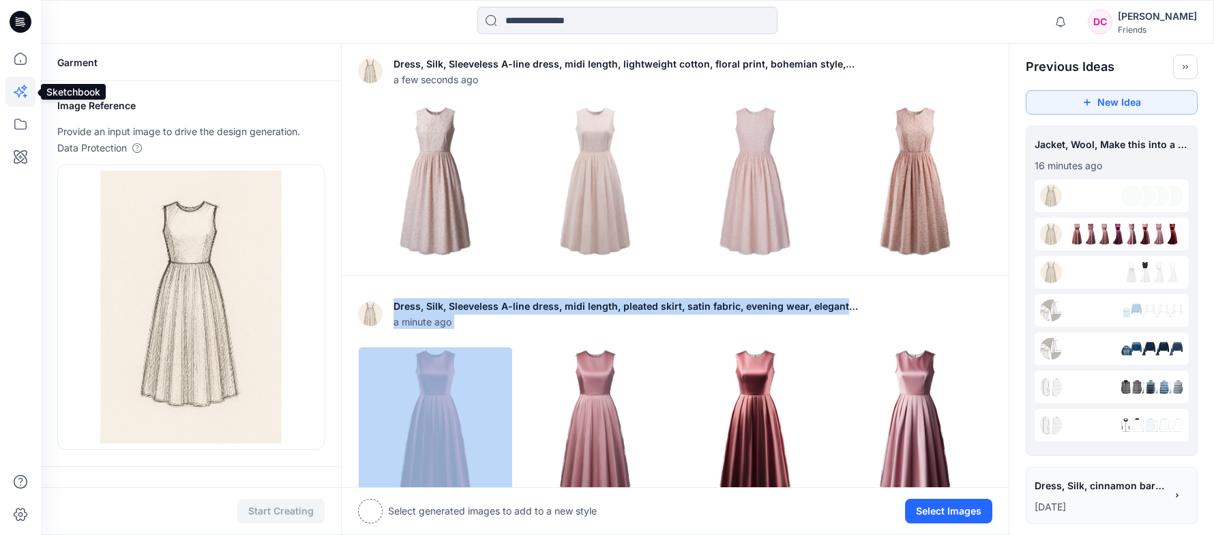
click at [23, 95] on icon at bounding box center [25, 95] width 4 height 4
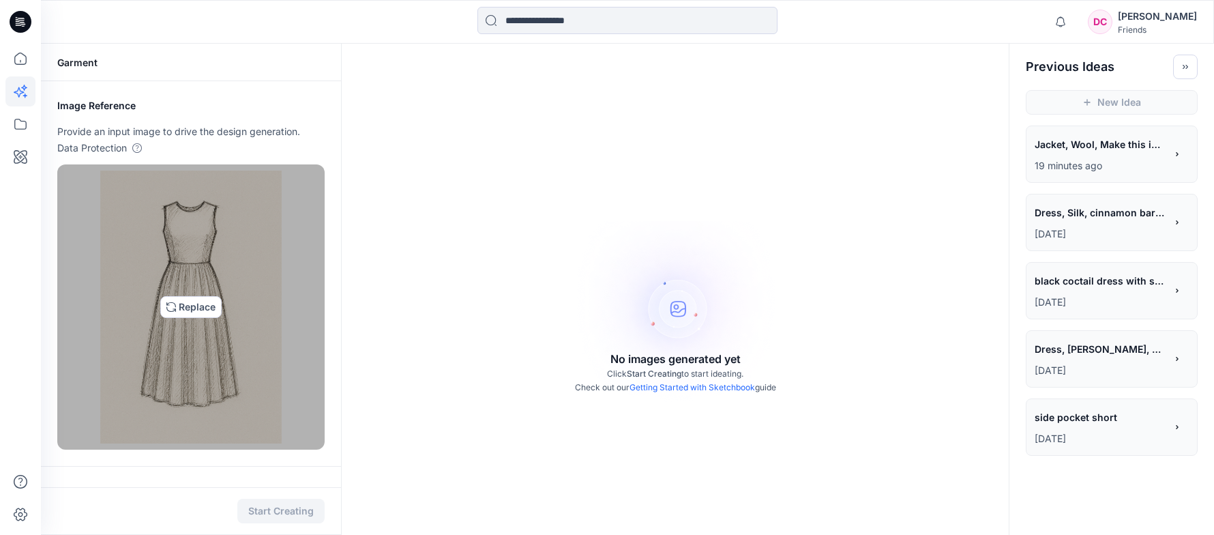
click at [199, 310] on img at bounding box center [191, 306] width 182 height 273
type input "**********"
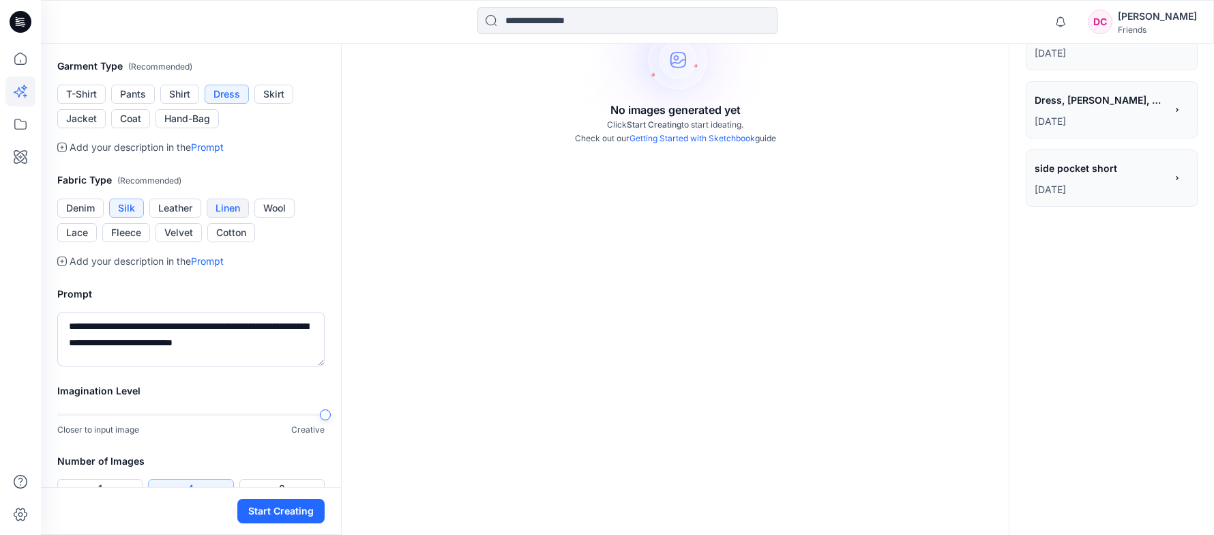
scroll to position [273, 0]
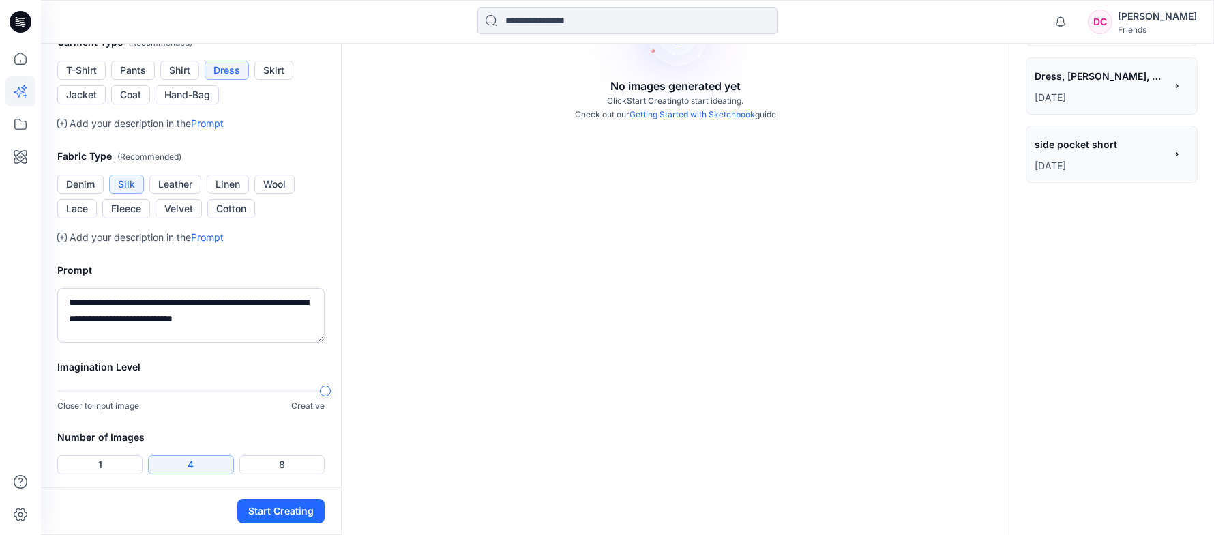
click at [222, 80] on button "Dress" at bounding box center [227, 70] width 44 height 19
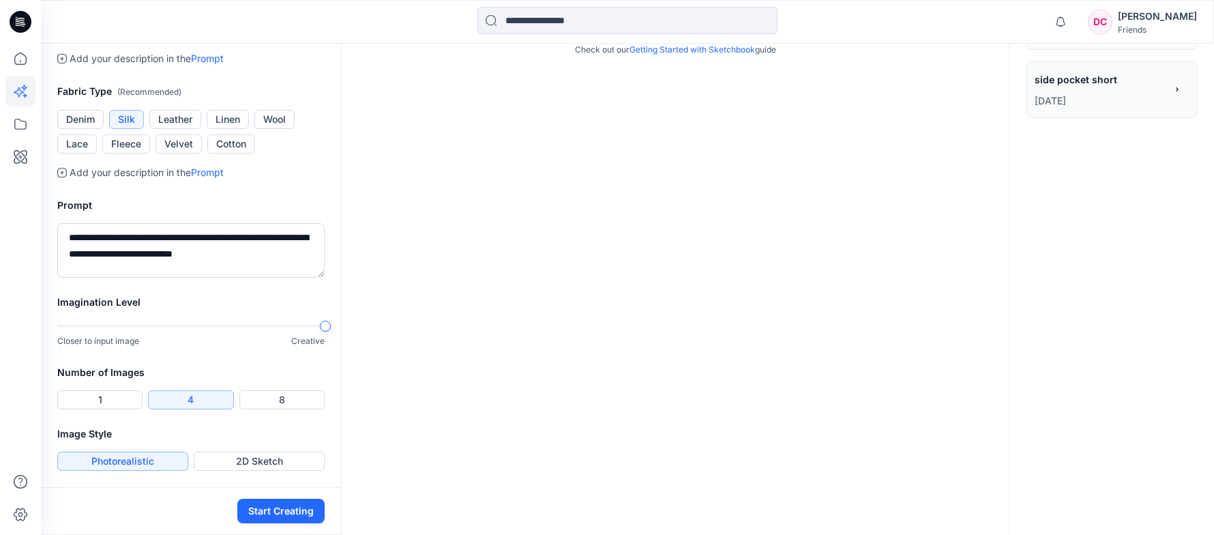
click at [120, 129] on button "Silk" at bounding box center [126, 119] width 35 height 19
drag, startPoint x: 281, startPoint y: 292, endPoint x: 39, endPoint y: 266, distance: 243.5
click at [39, 266] on div "**********" at bounding box center [607, 98] width 1214 height 872
drag, startPoint x: 261, startPoint y: 315, endPoint x: 278, endPoint y: 296, distance: 25.6
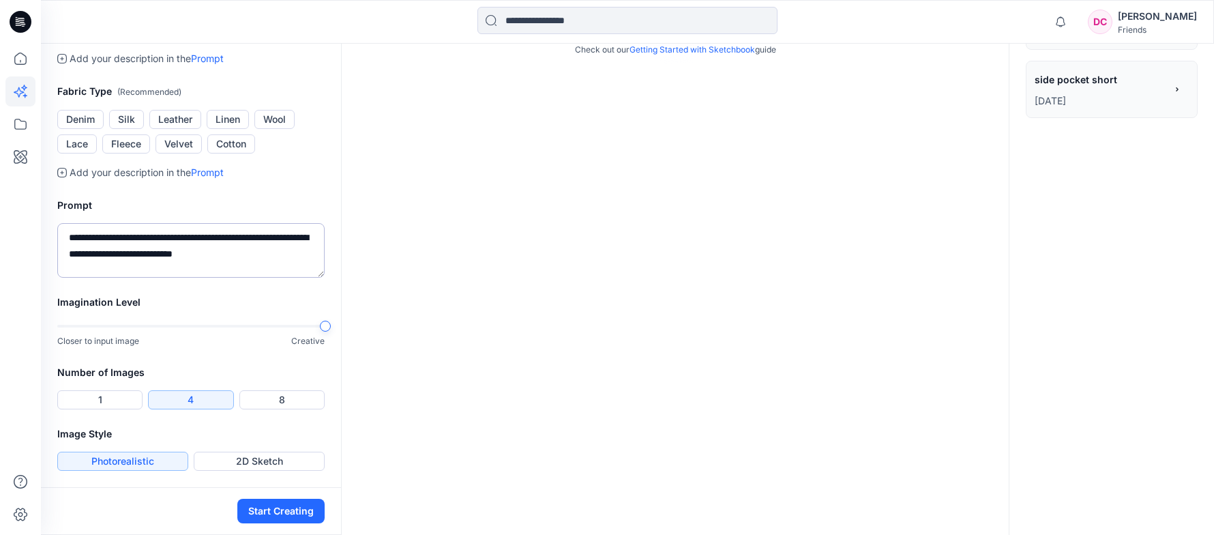
click at [264, 294] on div "**********" at bounding box center [191, 237] width 300 height 113
drag, startPoint x: 286, startPoint y: 288, endPoint x: 6, endPoint y: 258, distance: 281.1
click at [1, 263] on div "**********" at bounding box center [607, 98] width 1214 height 872
paste textarea
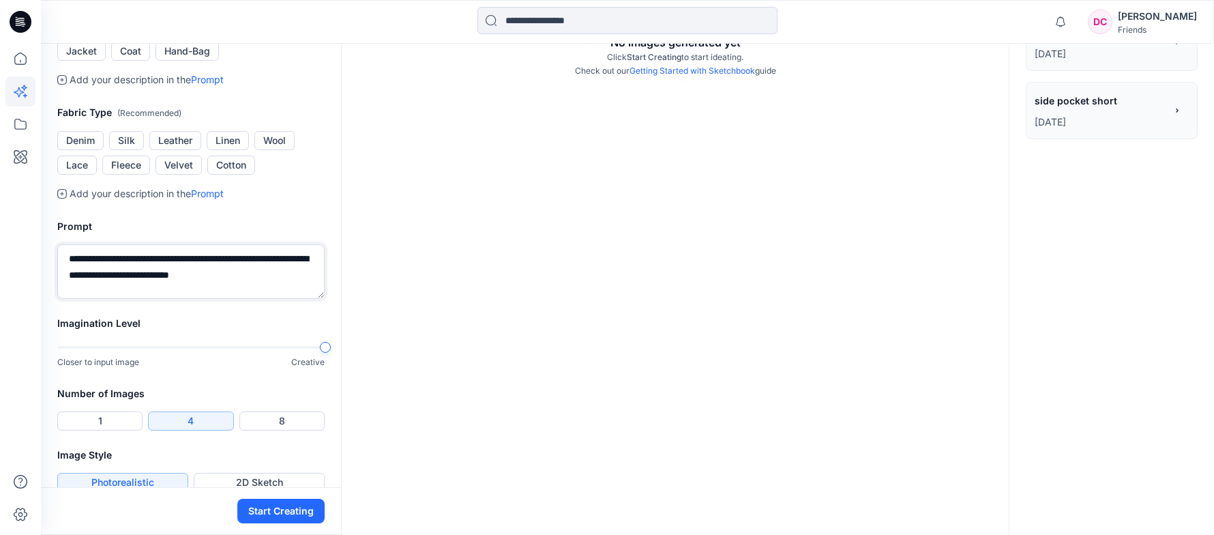
scroll to position [341, 0]
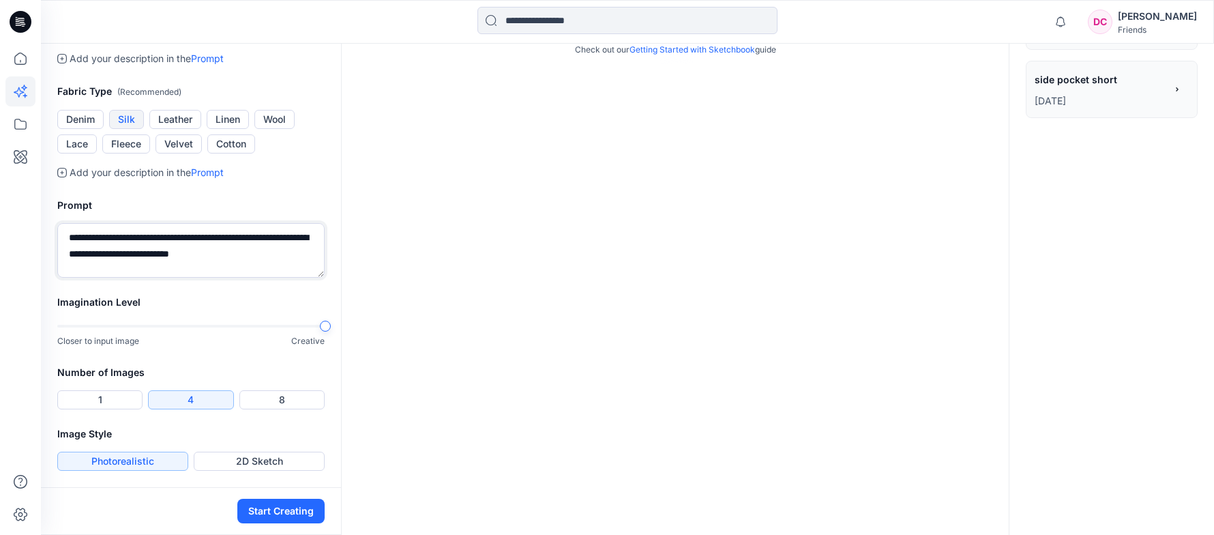
type textarea "**********"
click at [128, 129] on button "Silk" at bounding box center [126, 119] width 35 height 19
click at [194, 278] on textarea "**********" at bounding box center [190, 250] width 267 height 55
click at [208, 325] on div at bounding box center [190, 326] width 267 height 3
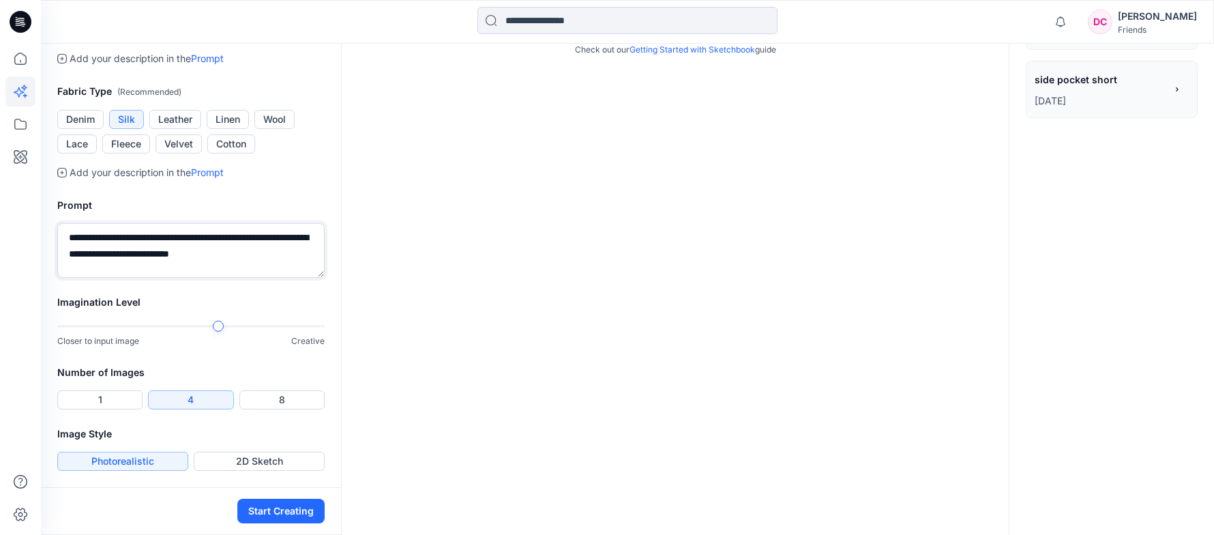
click at [213, 331] on div "Closer to input image Creative" at bounding box center [190, 334] width 267 height 28
click at [123, 404] on button "1" at bounding box center [99, 399] width 85 height 19
click at [195, 401] on button "4" at bounding box center [190, 399] width 85 height 19
click at [244, 461] on button "2D Sketch" at bounding box center [259, 460] width 131 height 19
click at [278, 511] on button "Start Creating" at bounding box center [280, 511] width 87 height 25
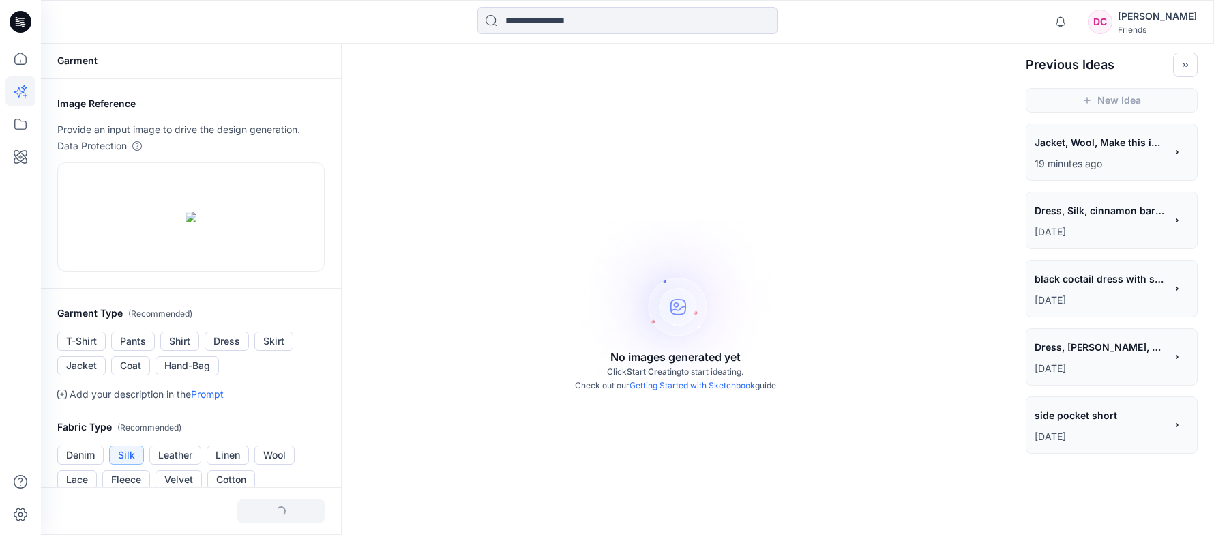
scroll to position [0, 0]
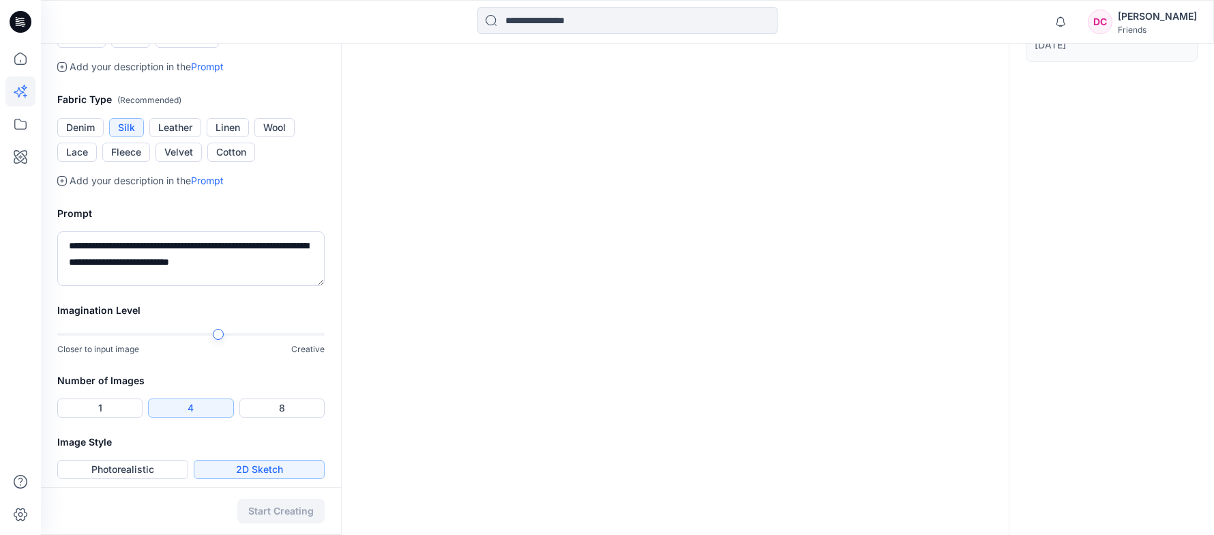
scroll to position [514, 0]
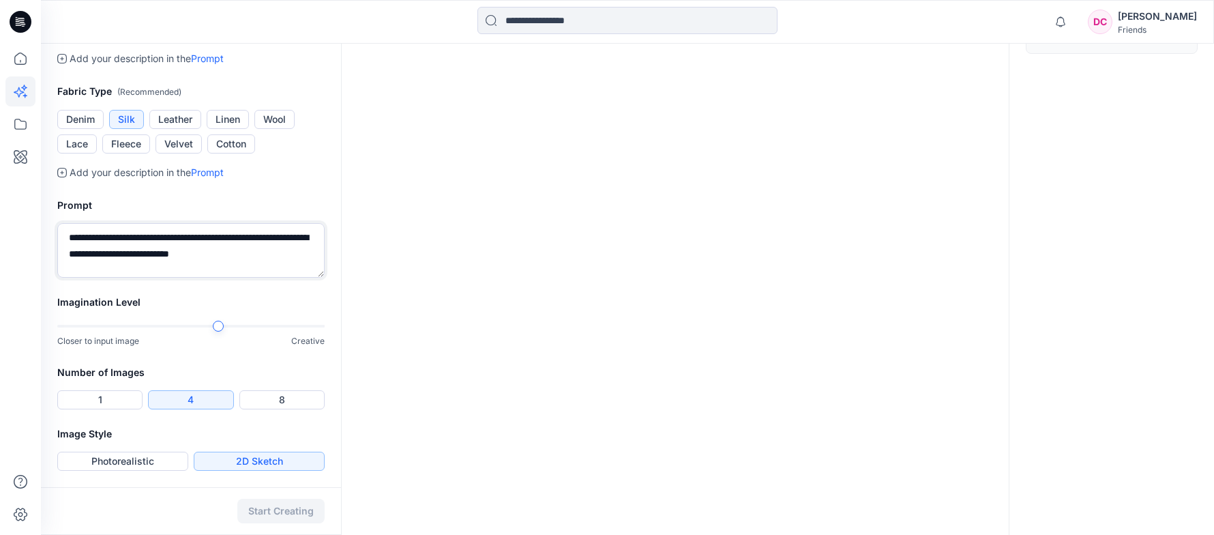
click at [198, 266] on textarea "**********" at bounding box center [190, 250] width 267 height 55
drag, startPoint x: 288, startPoint y: 257, endPoint x: 42, endPoint y: 224, distance: 248.4
click at [42, 224] on div "**********" at bounding box center [191, 237] width 300 height 113
paste textarea "*"
click at [224, 140] on button "Cotton" at bounding box center [231, 143] width 48 height 19
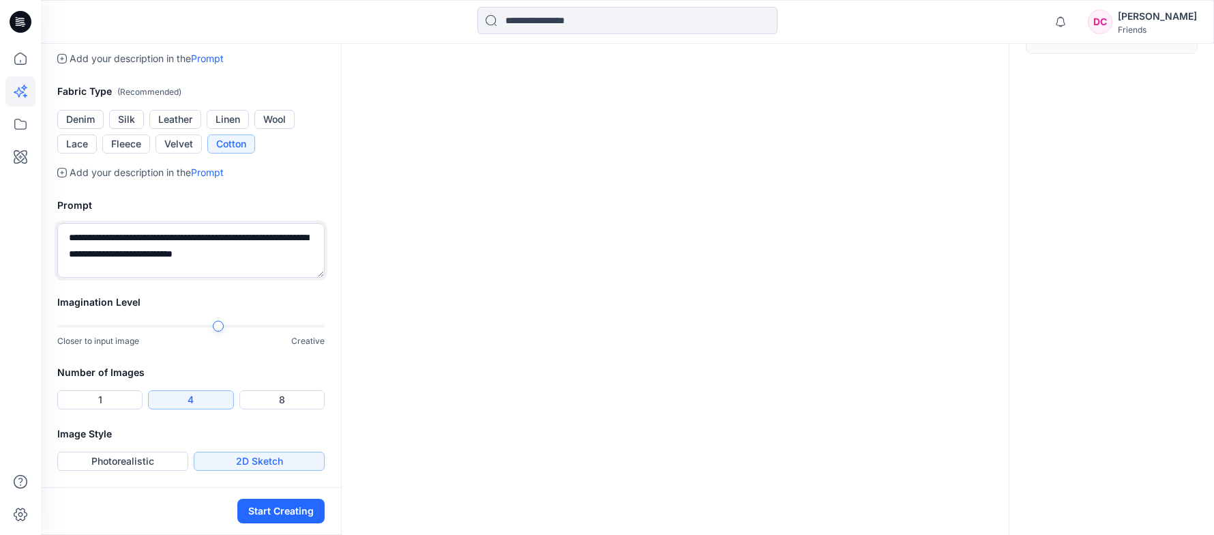
click at [298, 254] on textarea "**********" at bounding box center [190, 250] width 267 height 55
type textarea "**********"
click at [266, 512] on button "Start Creating" at bounding box center [280, 511] width 87 height 25
click at [327, 326] on div at bounding box center [325, 326] width 11 height 11
click at [164, 463] on button "Photorealistic" at bounding box center [122, 460] width 131 height 19
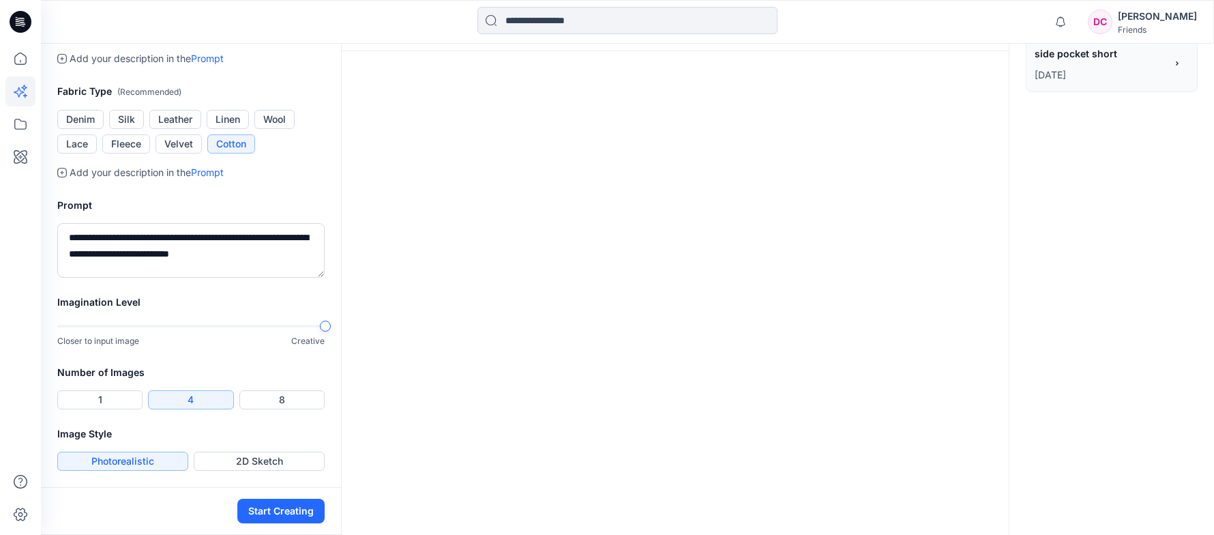
click at [176, 458] on button "Photorealistic" at bounding box center [122, 460] width 131 height 19
click at [272, 511] on button "Start Creating" at bounding box center [280, 511] width 87 height 25
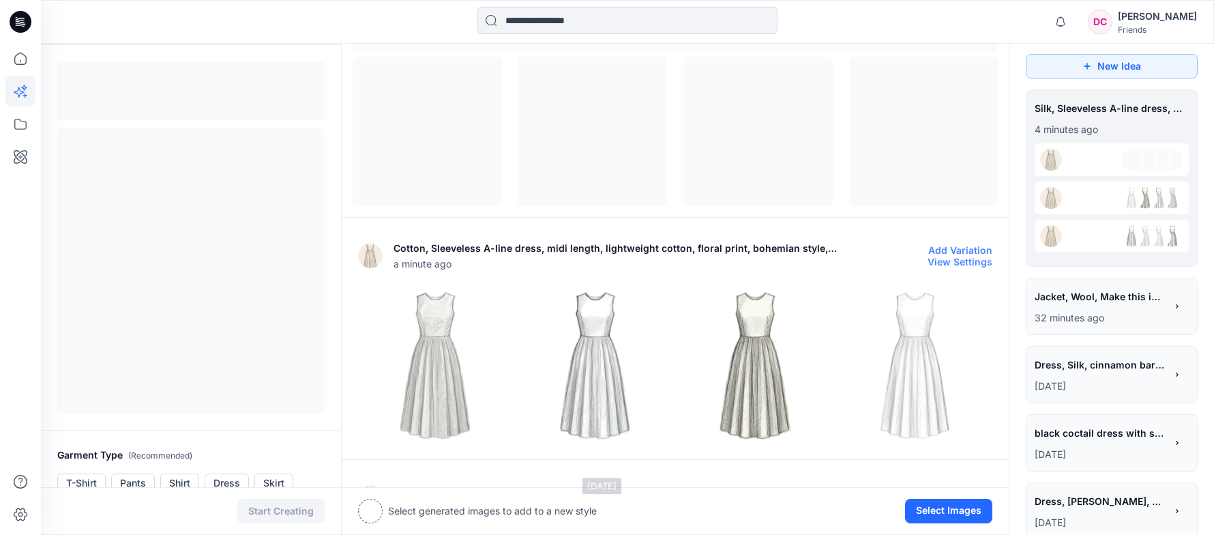
scroll to position [5, 0]
